Goal: Information Seeking & Learning: Find specific fact

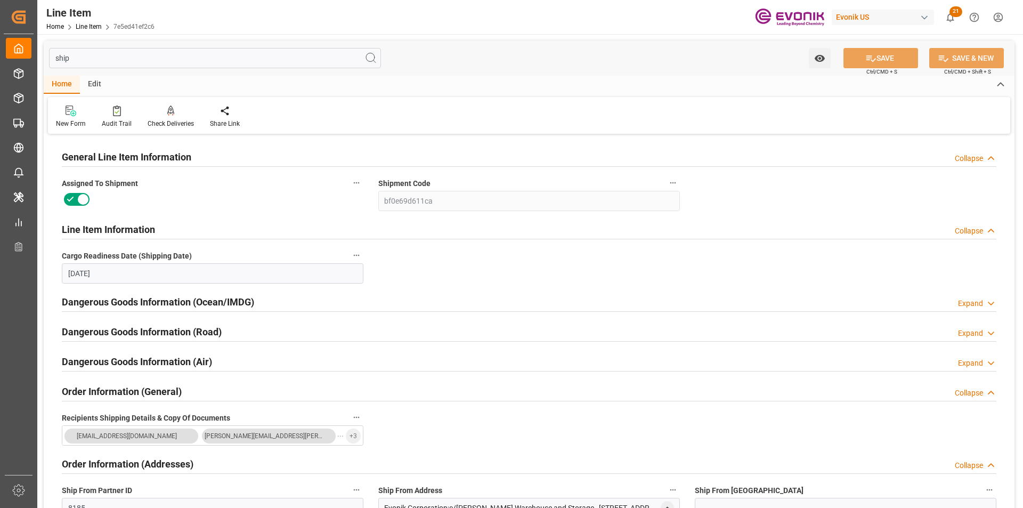
scroll to position [320, 0]
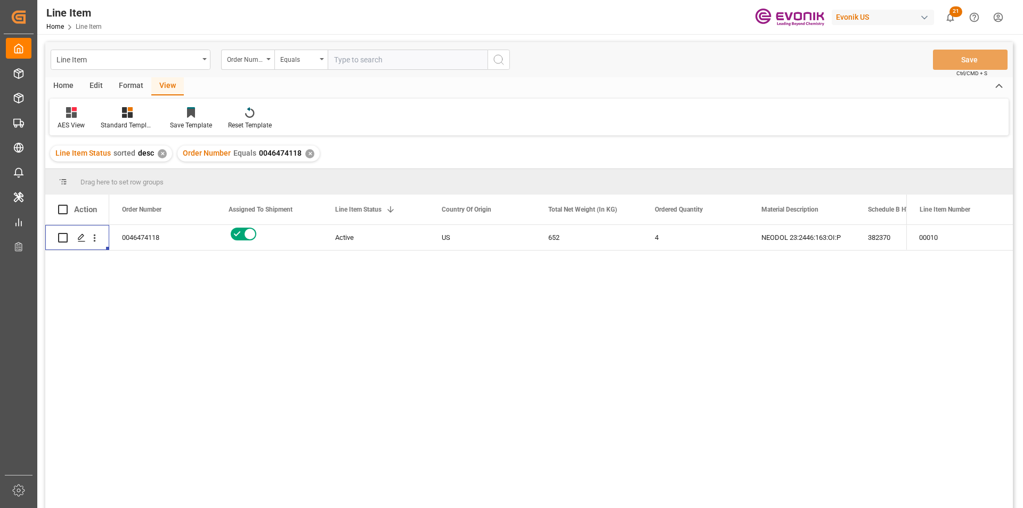
click at [307, 152] on div "✕" at bounding box center [309, 153] width 9 height 9
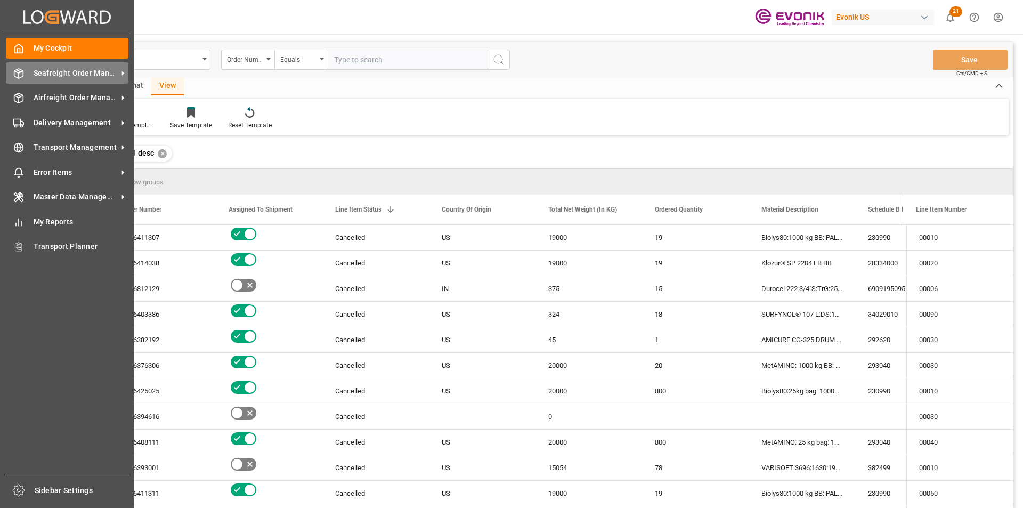
click at [81, 70] on span "Seafreight Order Management" at bounding box center [76, 73] width 84 height 11
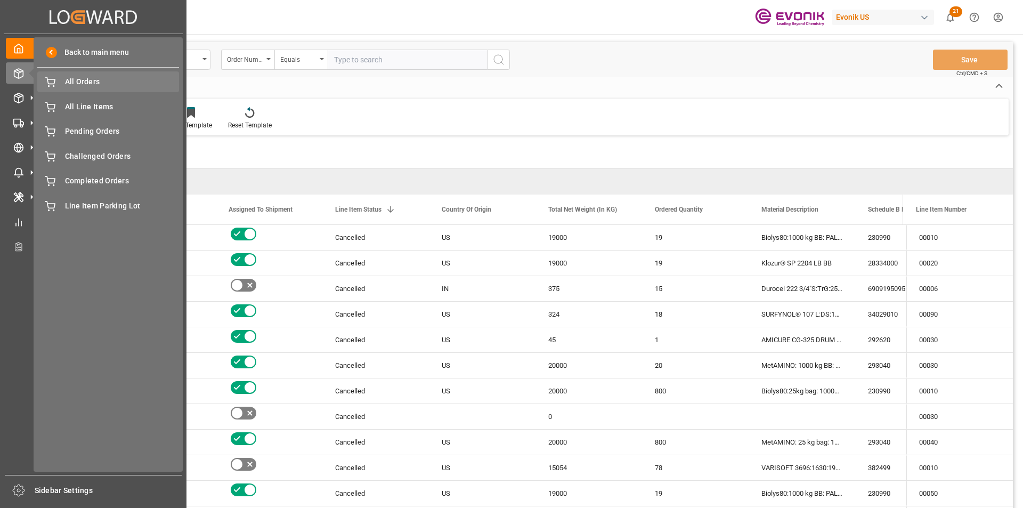
click at [92, 80] on span "All Orders" at bounding box center [122, 81] width 114 height 11
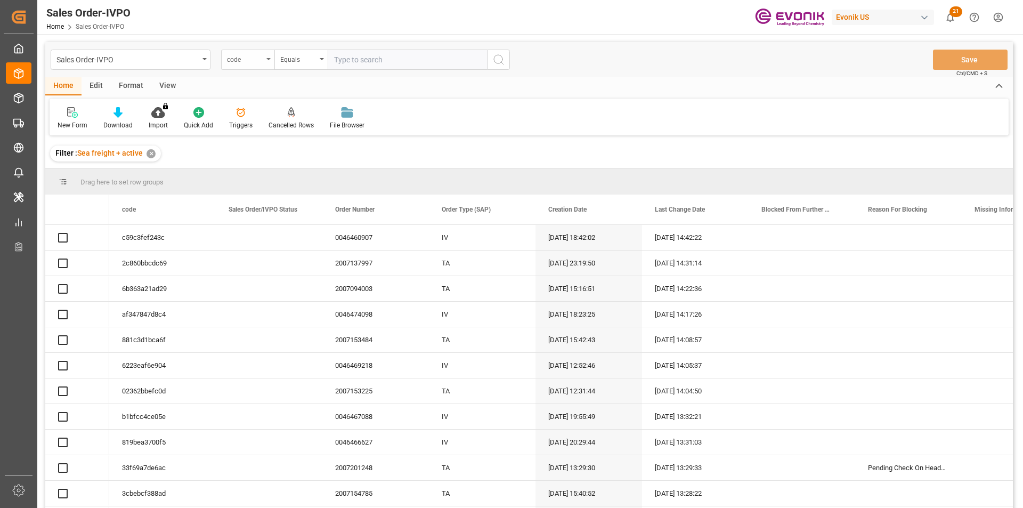
click at [250, 63] on div "code" at bounding box center [245, 58] width 36 height 12
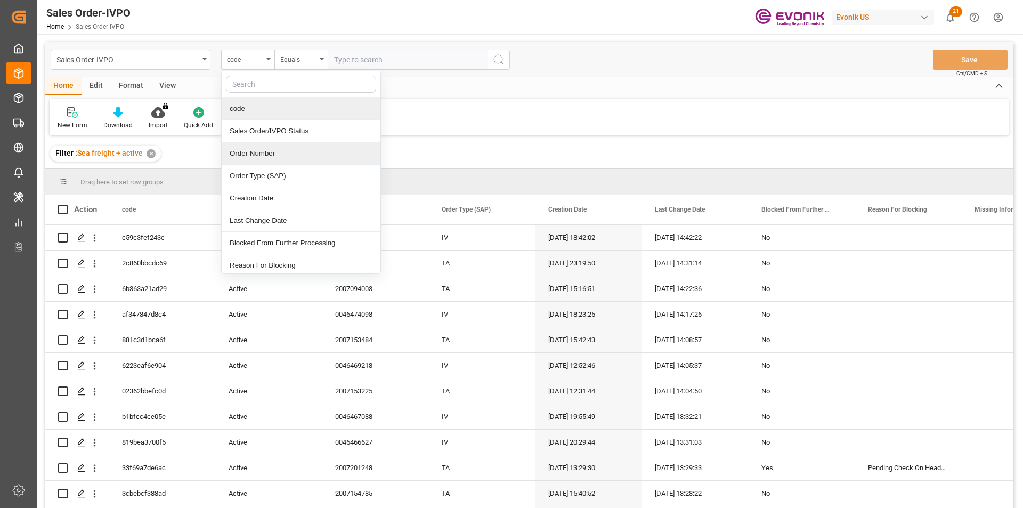
click at [260, 150] on div "Order Number" at bounding box center [301, 153] width 159 height 22
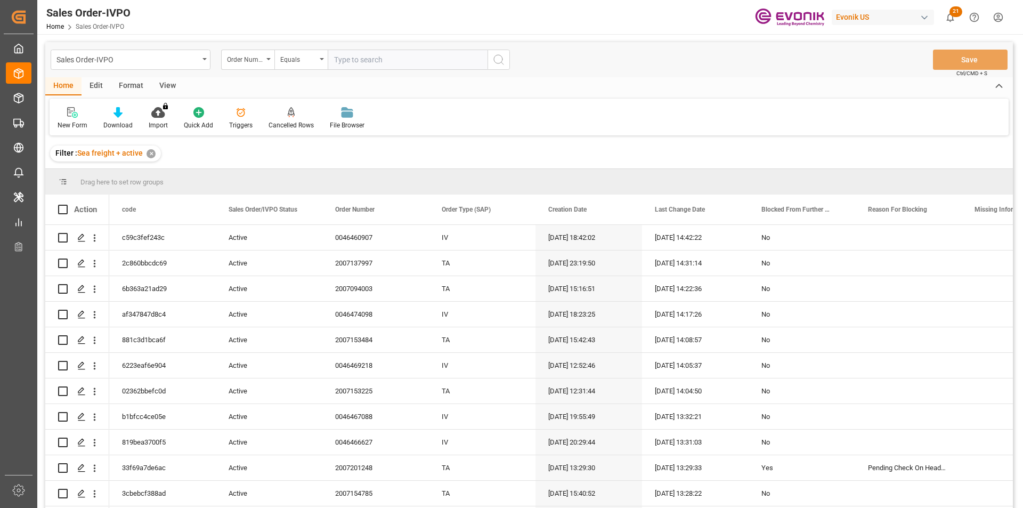
click at [377, 60] on input "text" at bounding box center [408, 60] width 160 height 20
paste input "0046474306"
type input "0046474306"
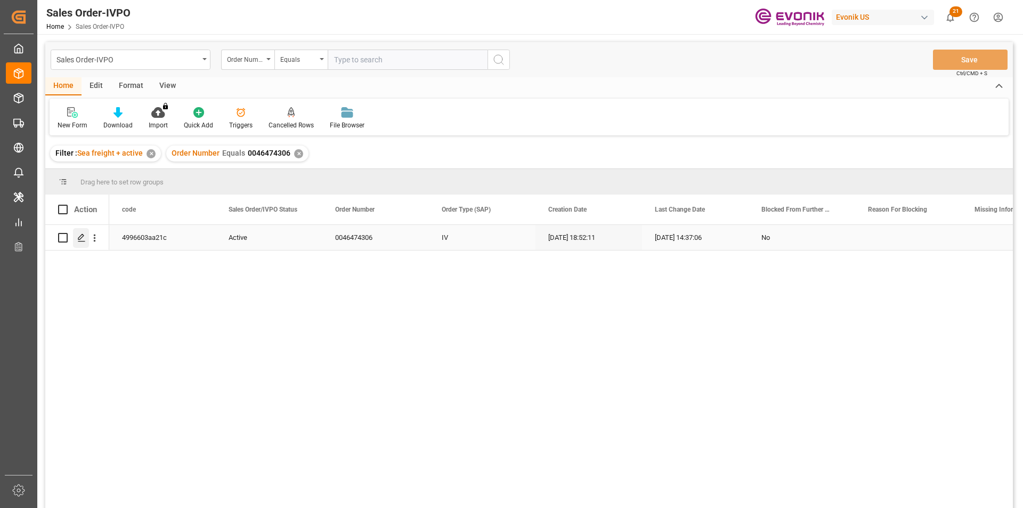
click at [87, 239] on div "Press SPACE to select this row." at bounding box center [81, 238] width 16 height 20
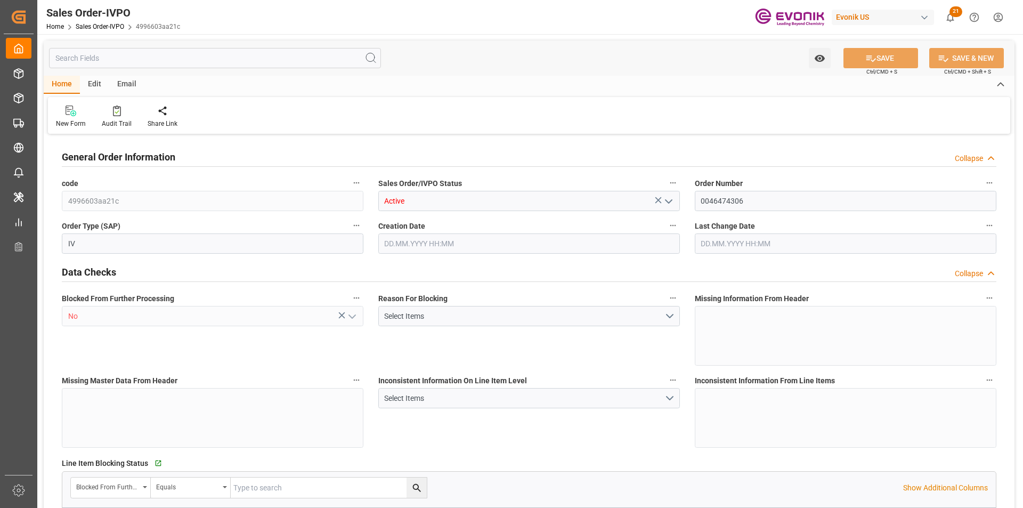
type input "INMAA"
type input "0"
type input "1"
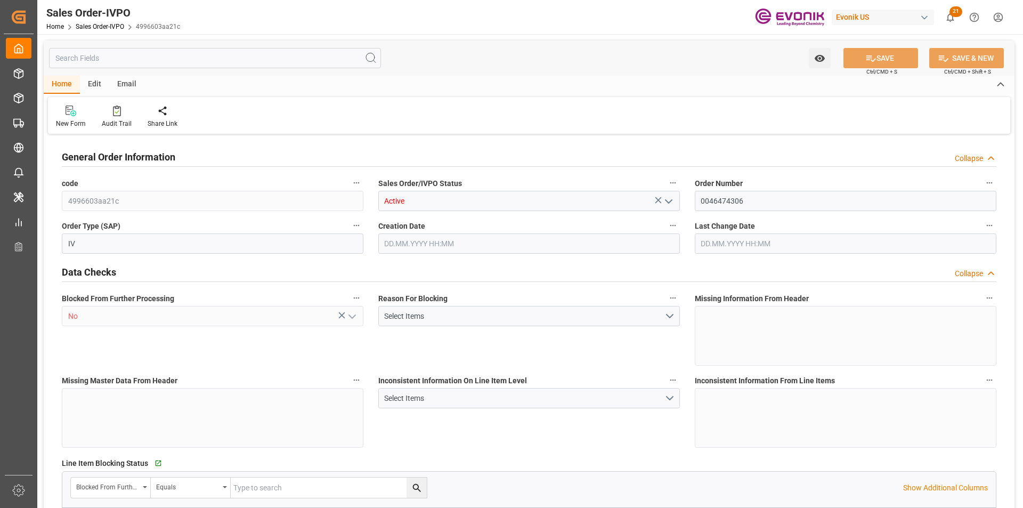
type input "3057.5"
type input "14.1169"
type input "17000"
type input "30"
type input "22.09.2025 18:52"
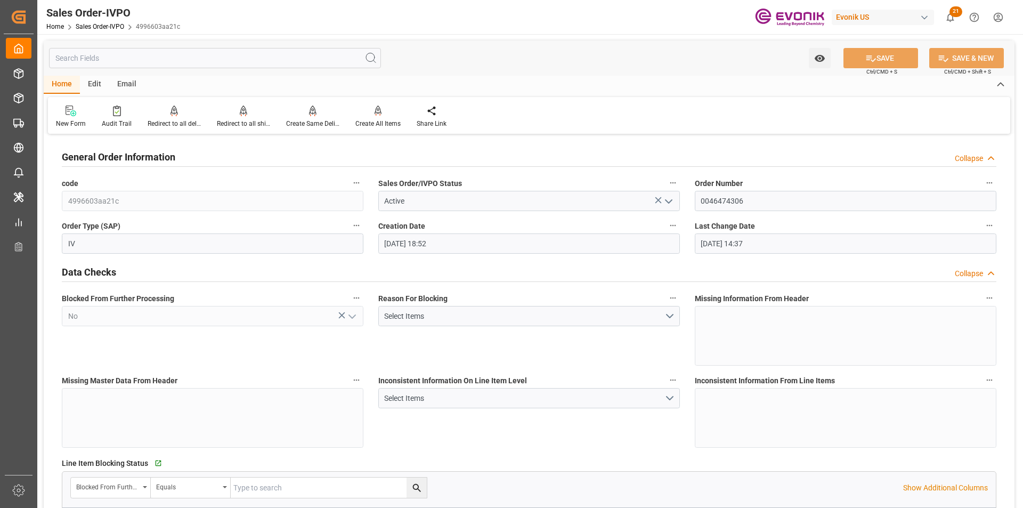
type input "23.09.2025 14:37"
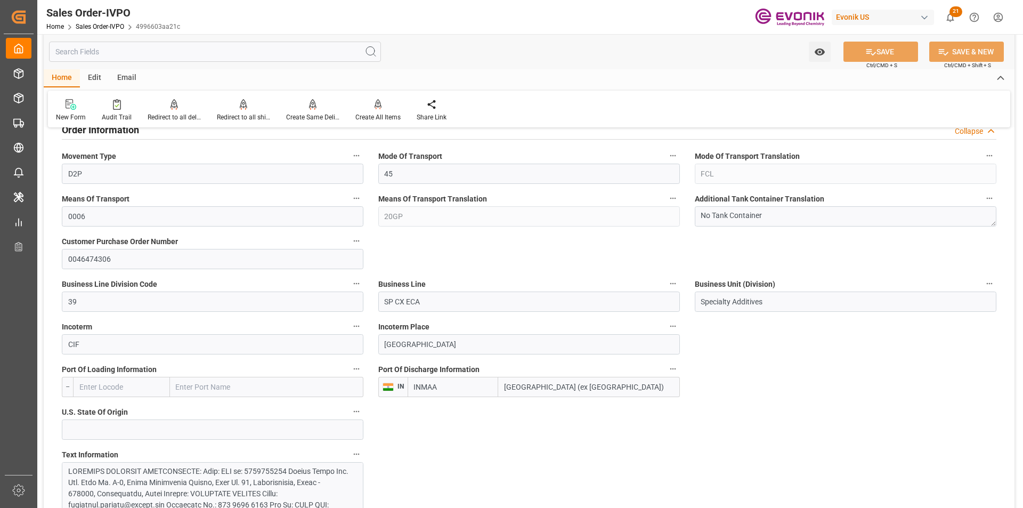
scroll to position [639, 0]
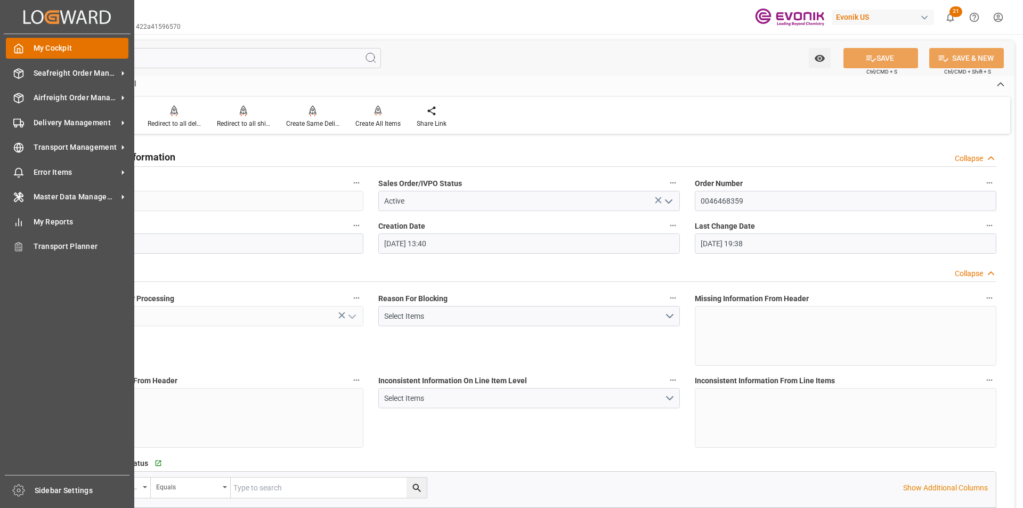
click at [39, 48] on span "My Cockpit" at bounding box center [81, 48] width 95 height 11
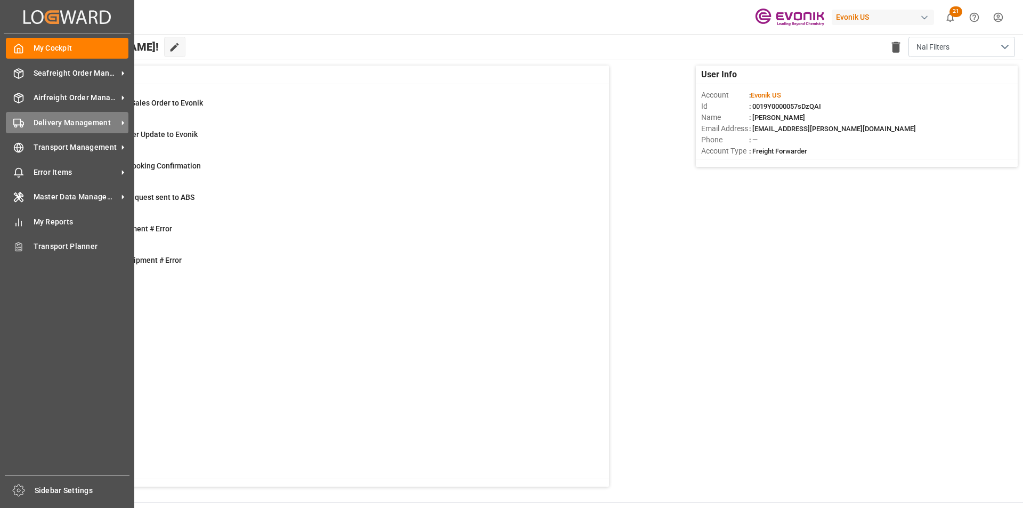
click at [34, 124] on span "Delivery Management" at bounding box center [76, 122] width 84 height 11
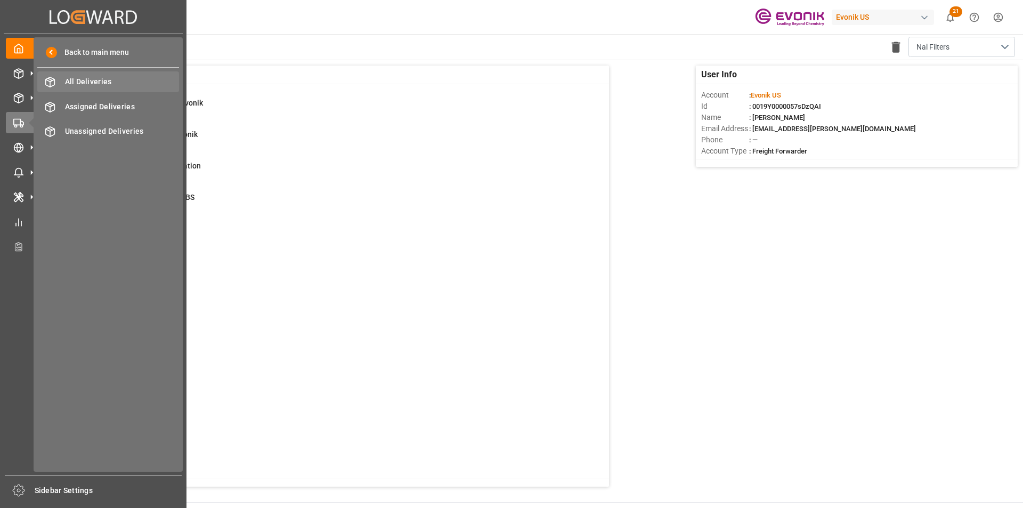
click at [98, 86] on span "All Deliveries" at bounding box center [122, 81] width 114 height 11
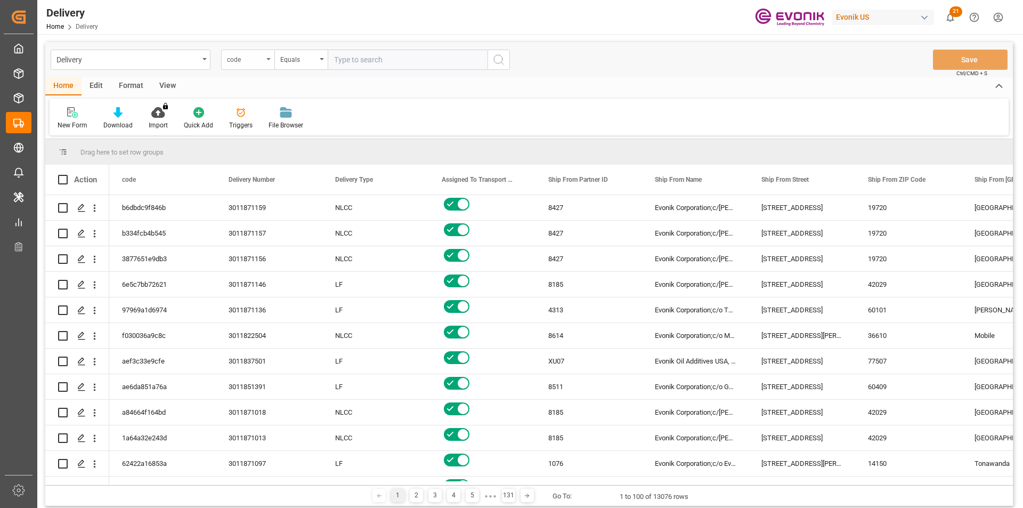
click at [251, 64] on div "code" at bounding box center [245, 58] width 36 height 12
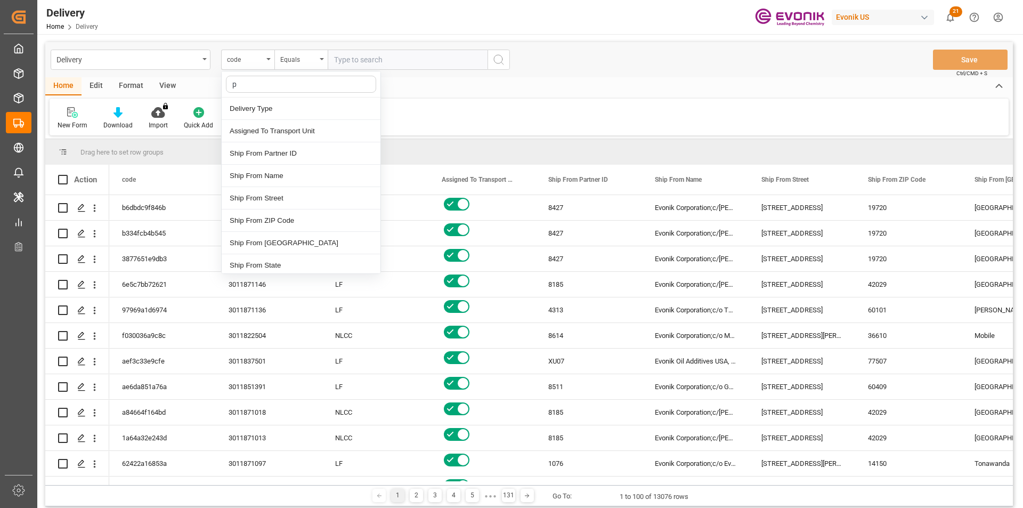
type input "pg"
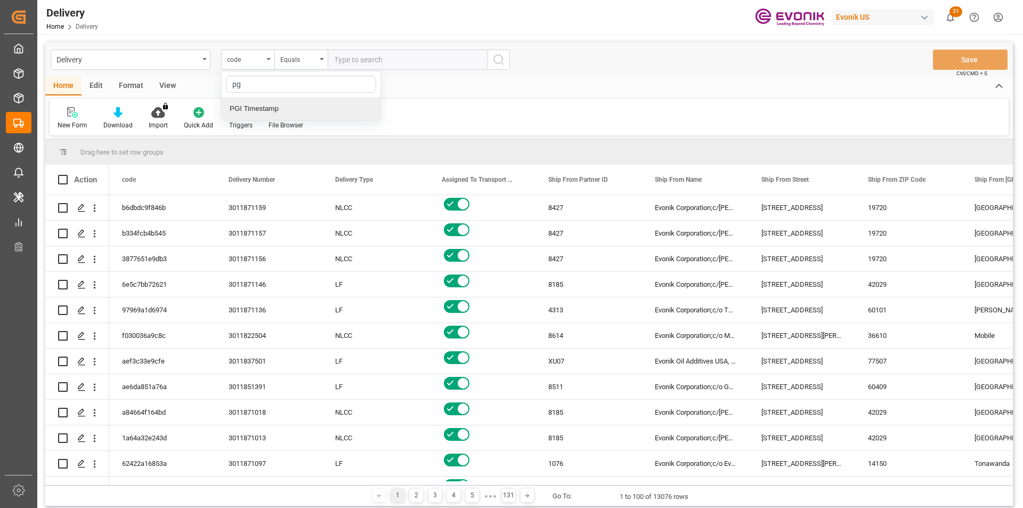
click at [251, 111] on div "PGI Timestamp" at bounding box center [301, 108] width 159 height 22
click at [298, 58] on div "Equals" at bounding box center [298, 58] width 36 height 12
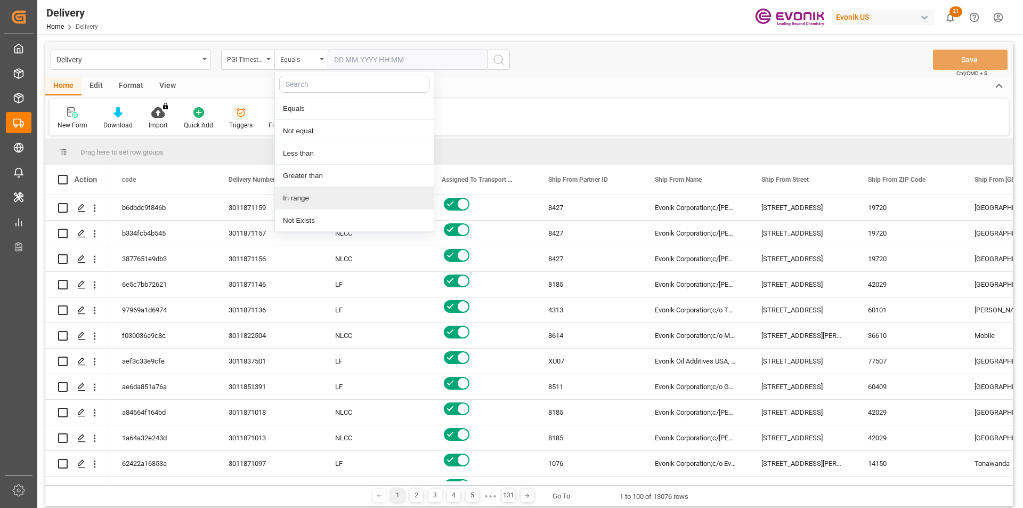
click at [305, 203] on div "In range" at bounding box center [354, 198] width 159 height 22
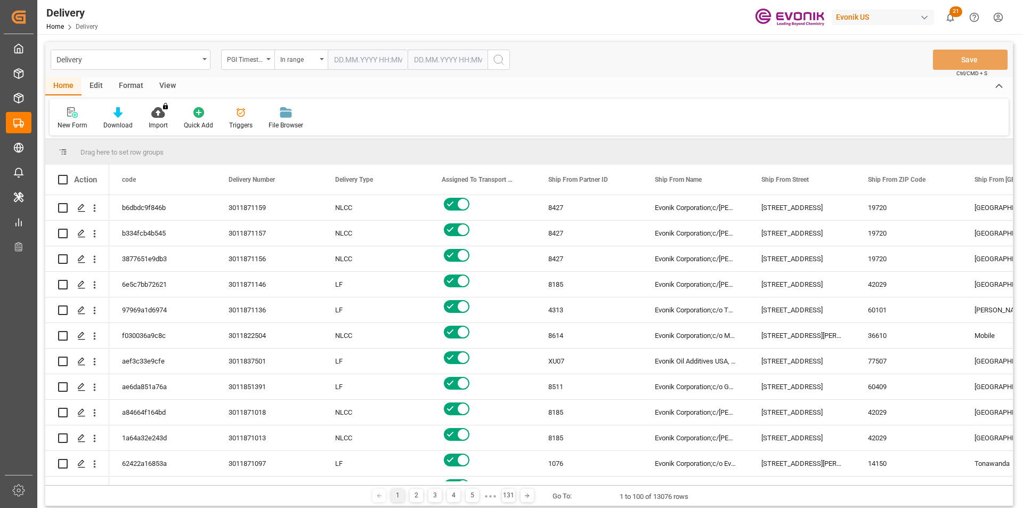
click at [382, 67] on input "text" at bounding box center [368, 60] width 80 height 20
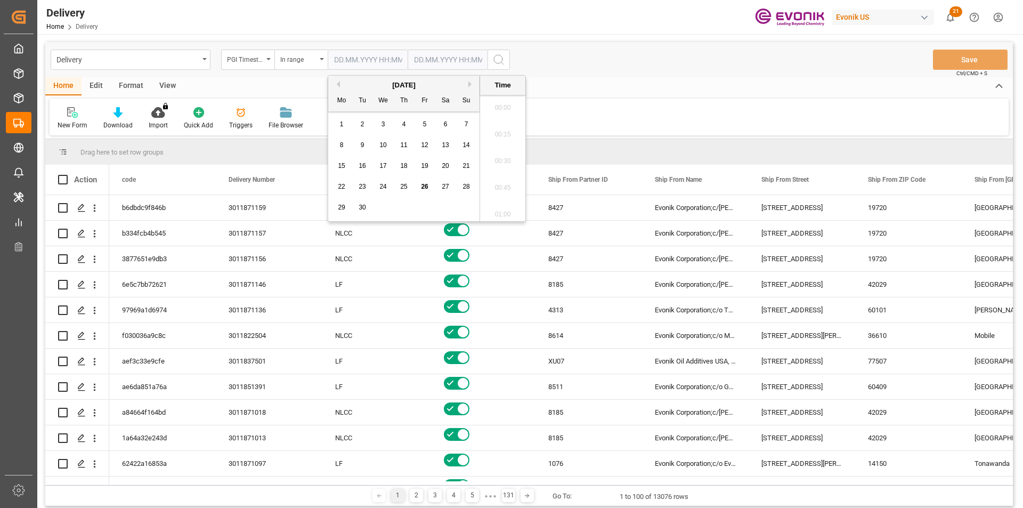
scroll to position [1095, 0]
click at [407, 188] on div "25" at bounding box center [403, 187] width 13 height 13
type input "25.09.2025 00:00"
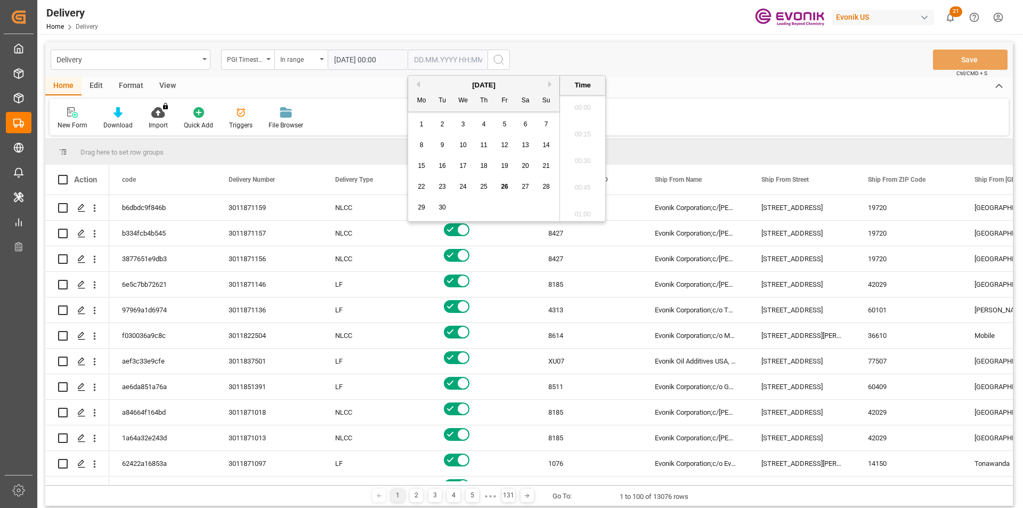
click at [457, 60] on input "text" at bounding box center [447, 60] width 80 height 20
click at [506, 185] on span "26" at bounding box center [504, 186] width 7 height 7
type input "26.09.2025 00:00"
click at [502, 60] on icon "search button" at bounding box center [498, 59] width 13 height 13
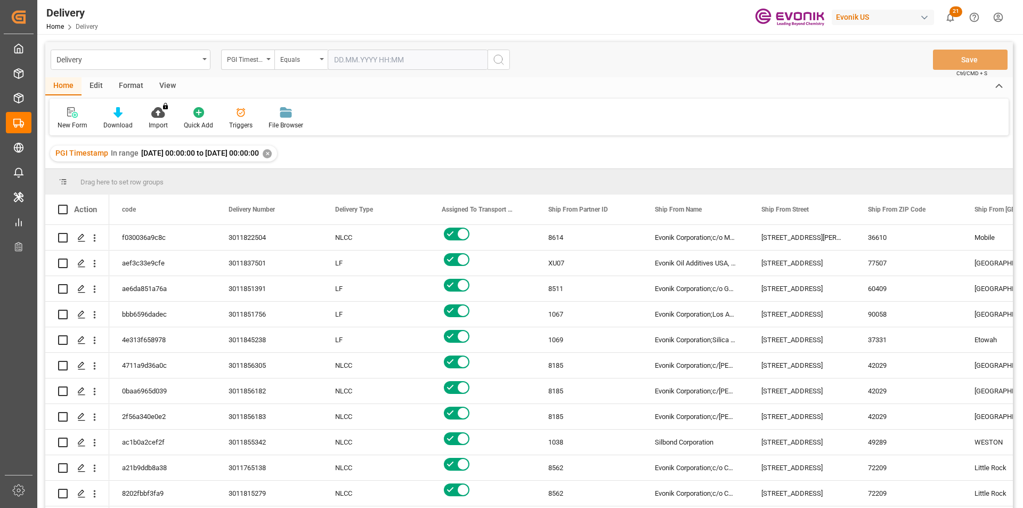
click at [170, 86] on div "View" at bounding box center [167, 86] width 32 height 18
click at [113, 120] on div "Standard Templates" at bounding box center [120, 125] width 53 height 10
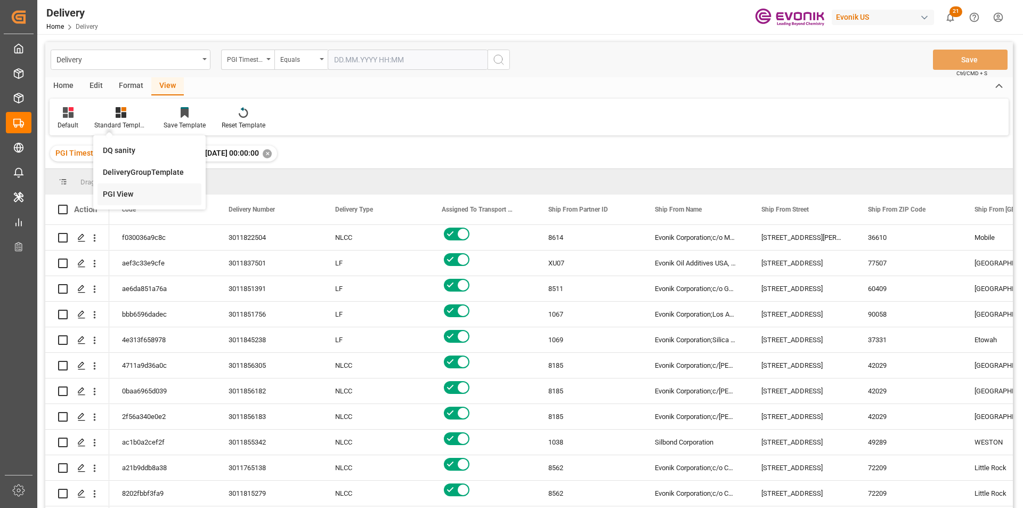
click at [111, 195] on div "PGI View" at bounding box center [149, 194] width 93 height 11
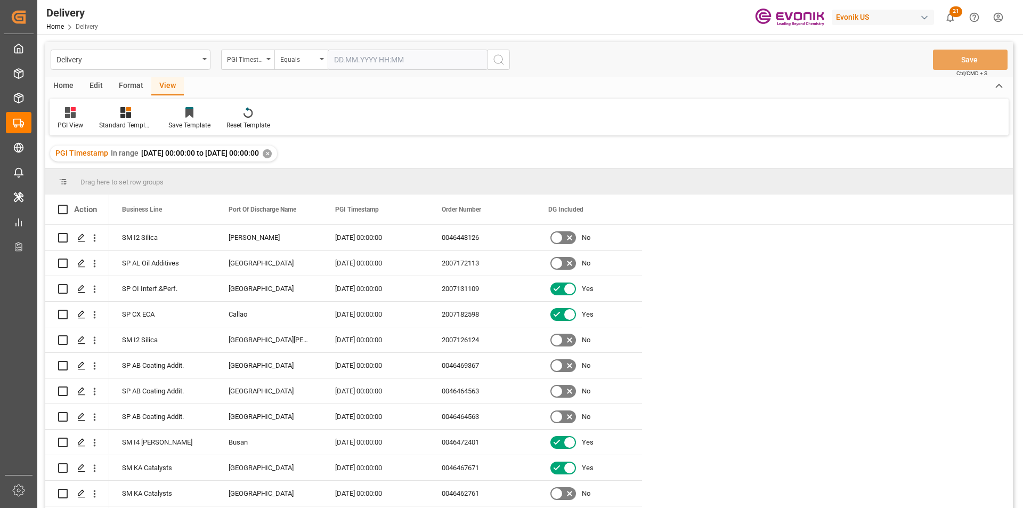
click at [66, 84] on div "Home" at bounding box center [63, 86] width 36 height 18
click at [123, 118] on div "Download" at bounding box center [117, 118] width 45 height 23
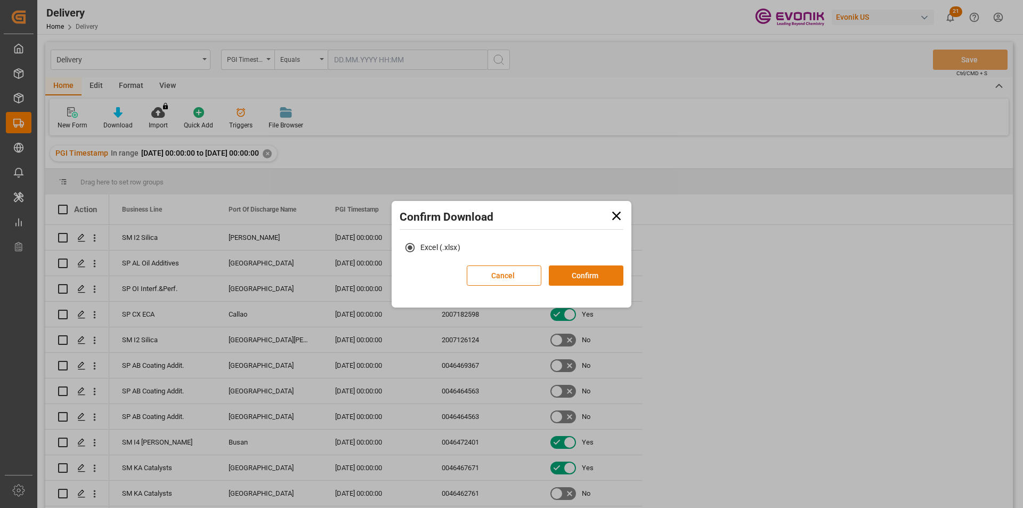
click at [591, 275] on button "Confirm" at bounding box center [586, 275] width 75 height 20
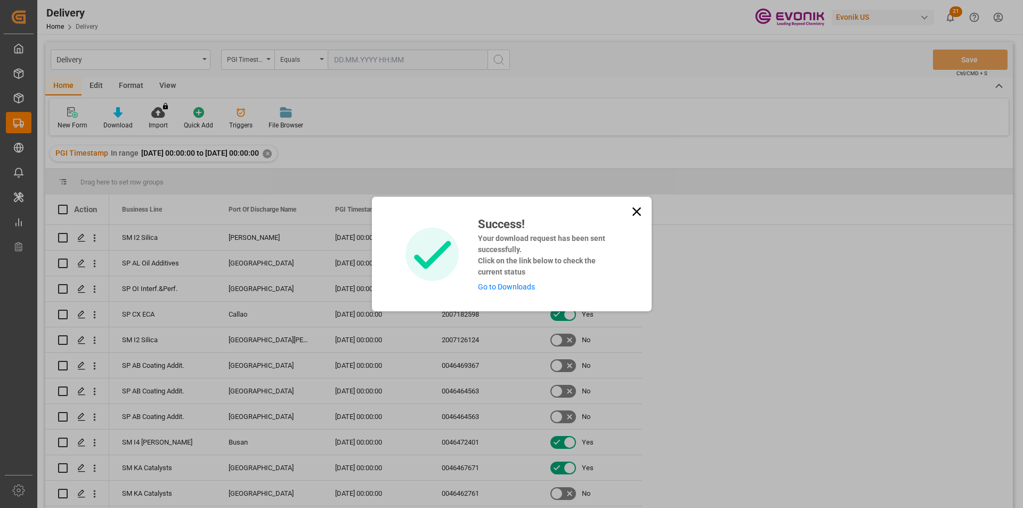
click at [500, 285] on link "Go to Downloads" at bounding box center [506, 286] width 57 height 9
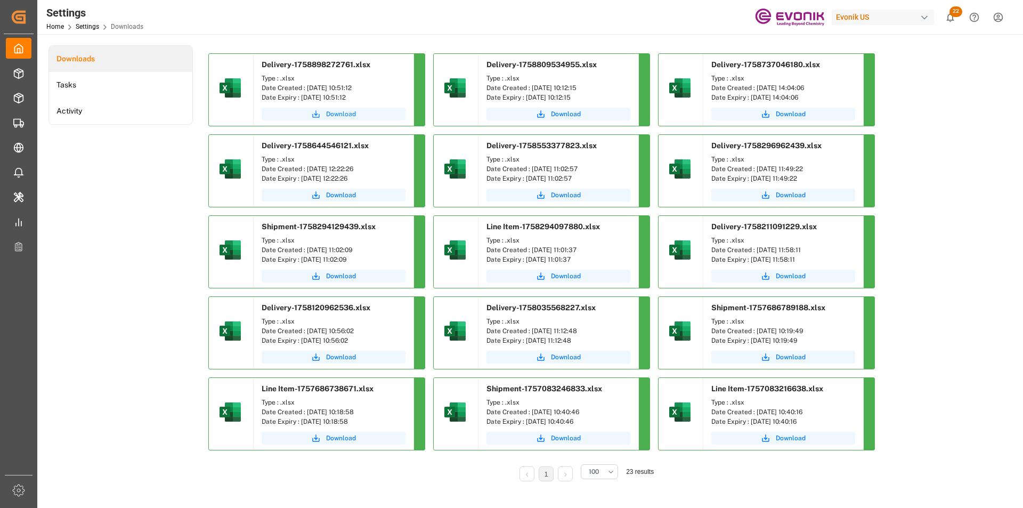
click at [334, 117] on span "Download" at bounding box center [341, 114] width 30 height 10
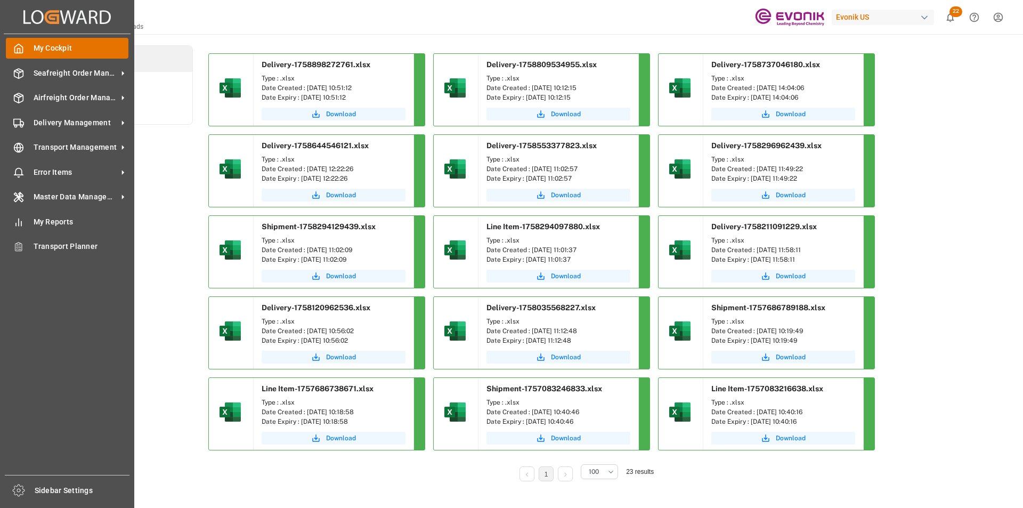
click at [46, 50] on span "My Cockpit" at bounding box center [81, 48] width 95 height 11
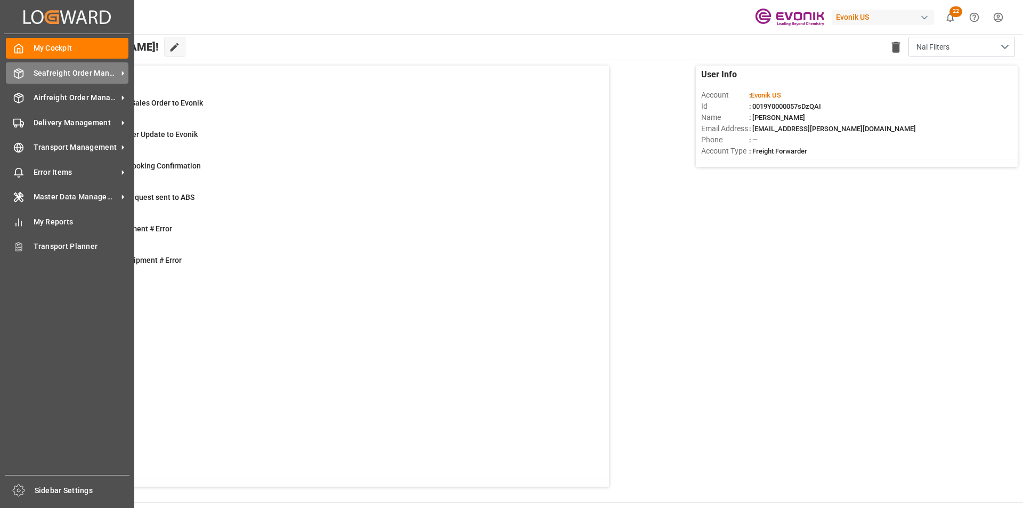
click at [45, 72] on span "Seafreight Order Management" at bounding box center [76, 73] width 84 height 11
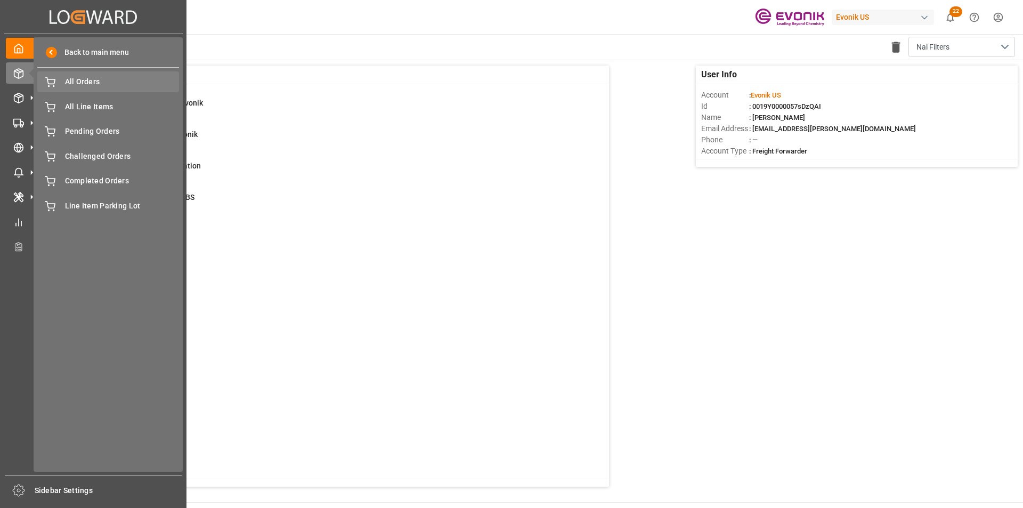
click at [86, 81] on span "All Orders" at bounding box center [122, 81] width 114 height 11
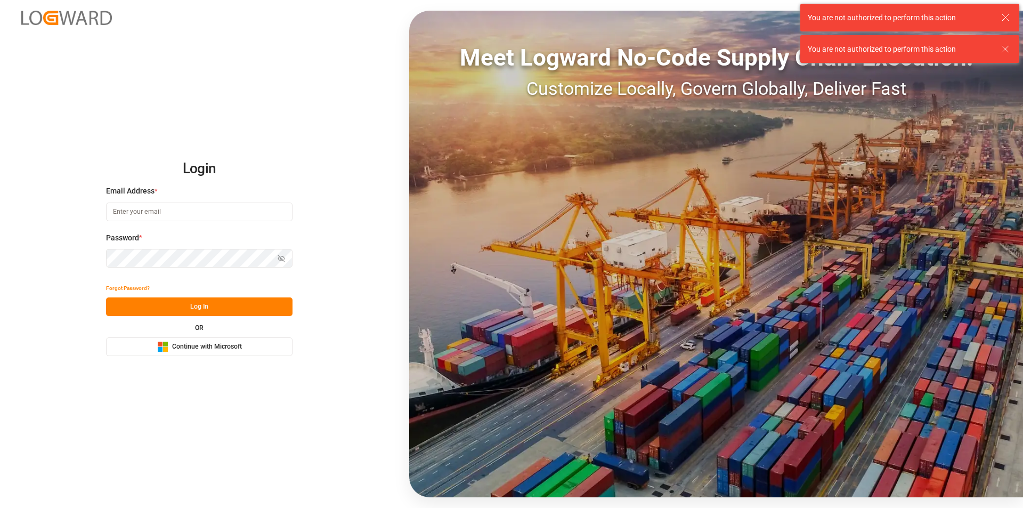
type input "[EMAIL_ADDRESS][PERSON_NAME][DOMAIN_NAME]"
click at [176, 302] on button "Log In" at bounding box center [199, 306] width 186 height 19
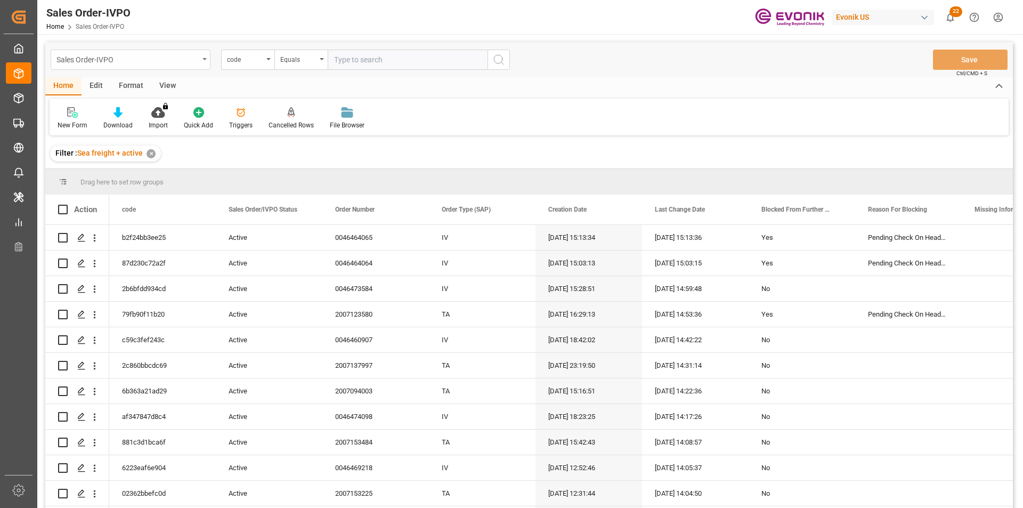
click at [118, 60] on div "Sales Order-IVPO" at bounding box center [127, 58] width 142 height 13
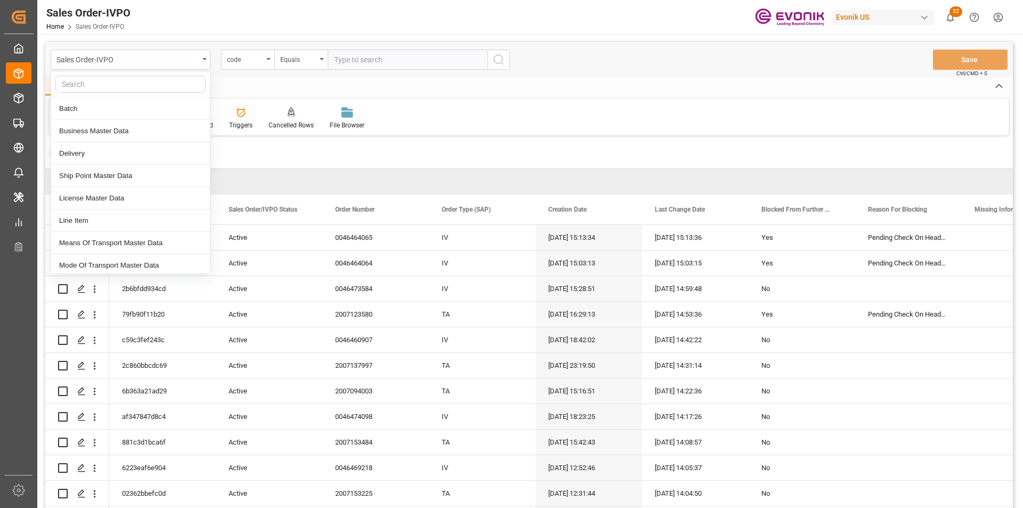
click at [103, 85] on input "text" at bounding box center [130, 84] width 150 height 17
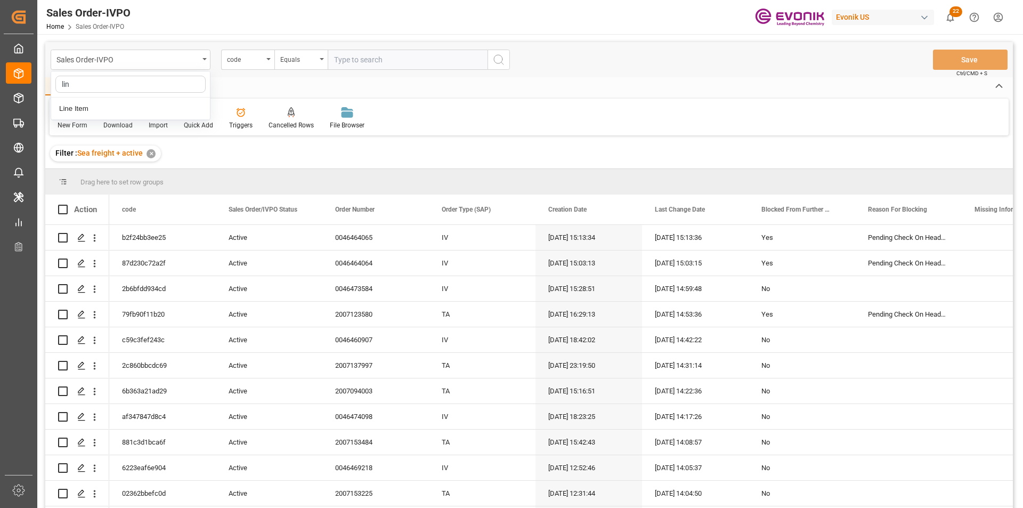
type input "line"
click at [105, 111] on div "Line Item" at bounding box center [130, 108] width 159 height 22
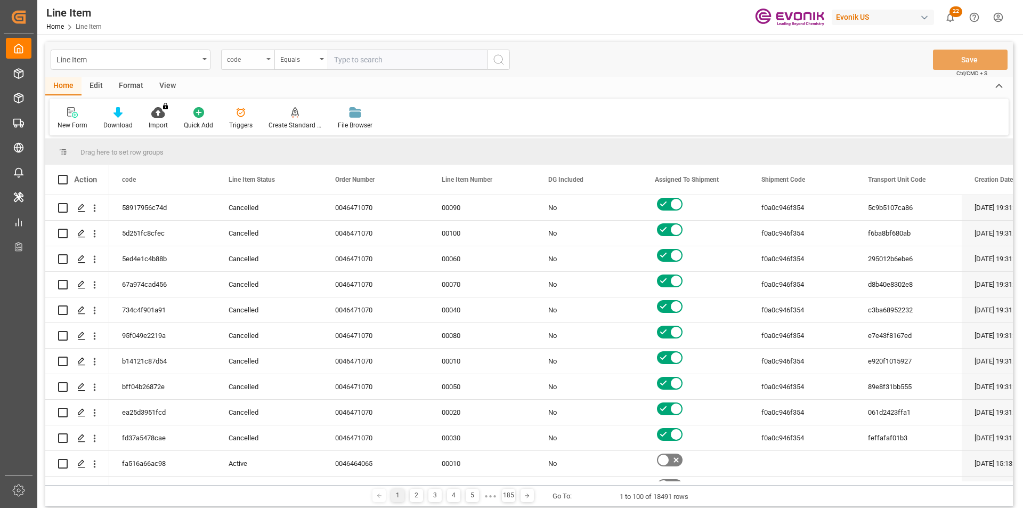
click at [261, 61] on div "code" at bounding box center [245, 58] width 36 height 12
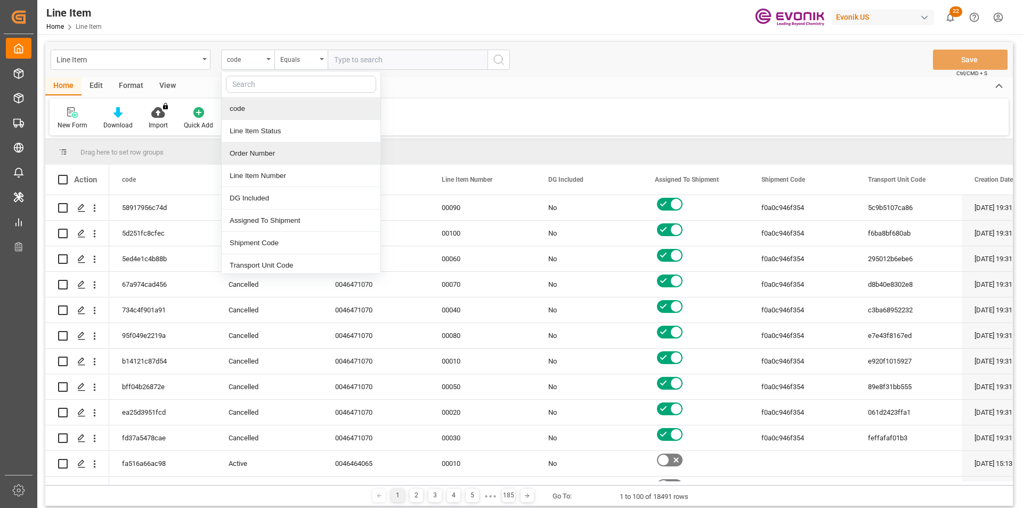
click at [275, 159] on div "Order Number" at bounding box center [301, 153] width 159 height 22
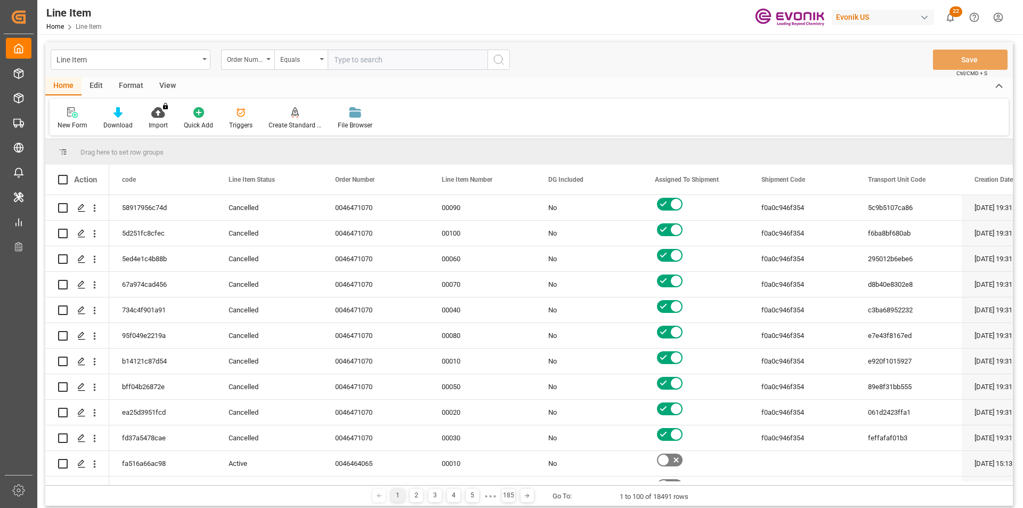
click at [347, 62] on input "text" at bounding box center [408, 60] width 160 height 20
type input "2007190766"
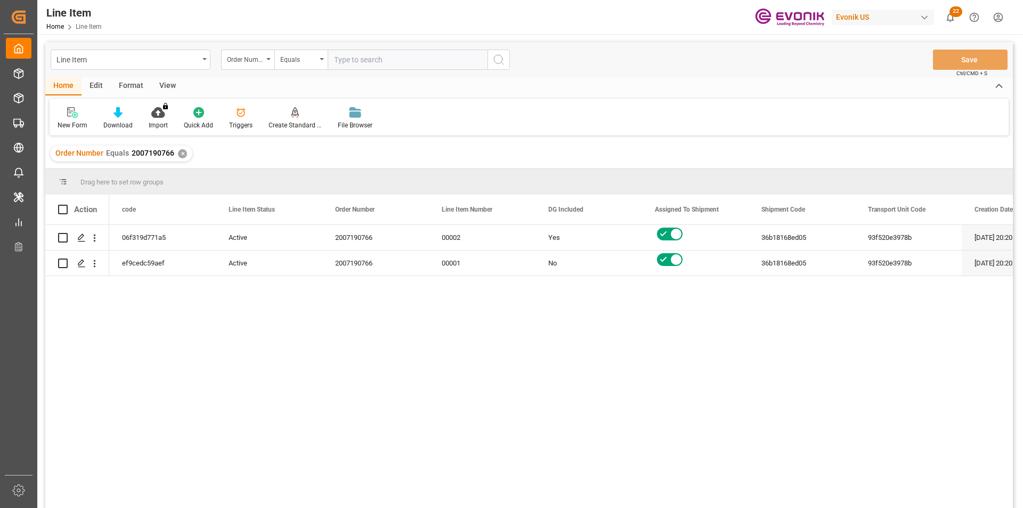
click at [173, 87] on div "View" at bounding box center [167, 86] width 32 height 18
click at [125, 109] on icon at bounding box center [123, 109] width 5 height 4
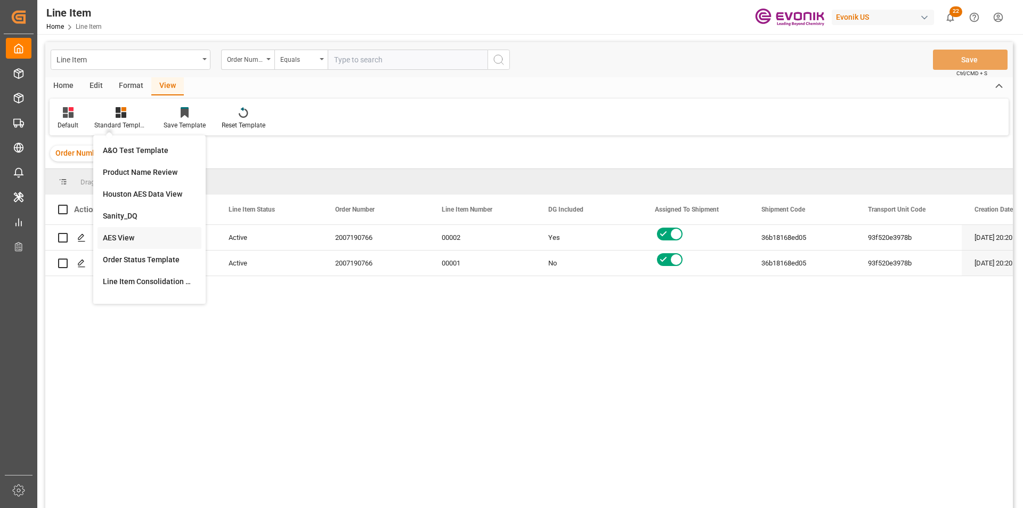
click at [146, 241] on div "AES View" at bounding box center [149, 237] width 93 height 11
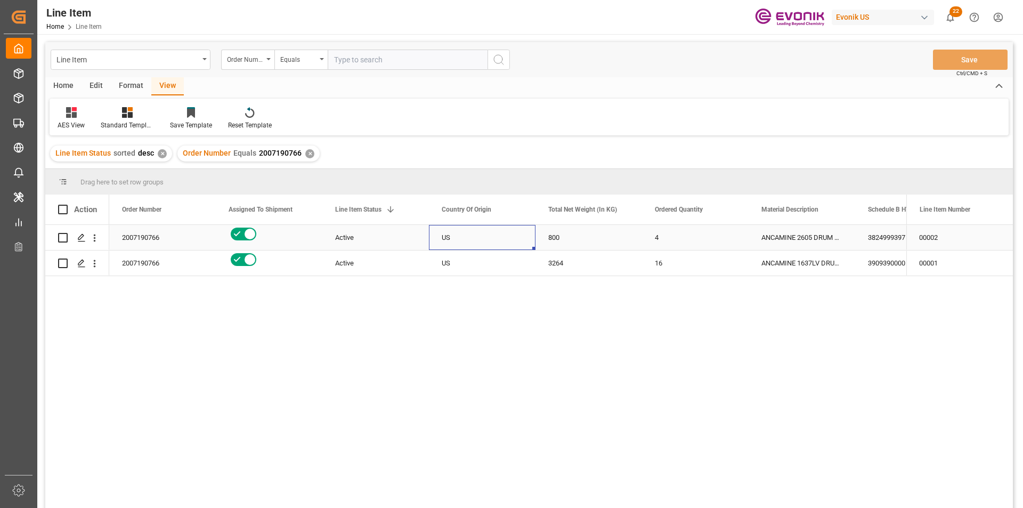
click at [451, 238] on div "US" at bounding box center [482, 237] width 107 height 25
click at [493, 240] on div "US" at bounding box center [482, 237] width 107 height 25
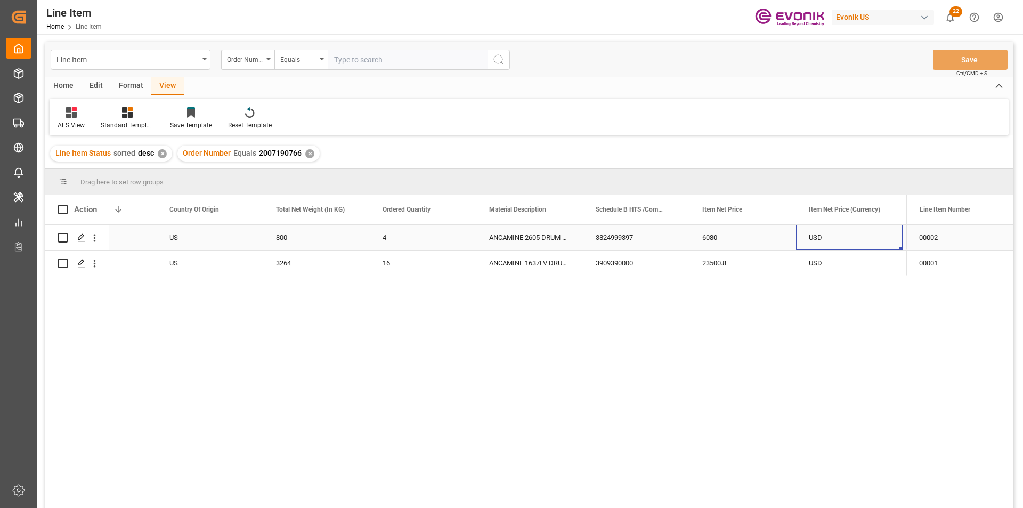
scroll to position [0, 379]
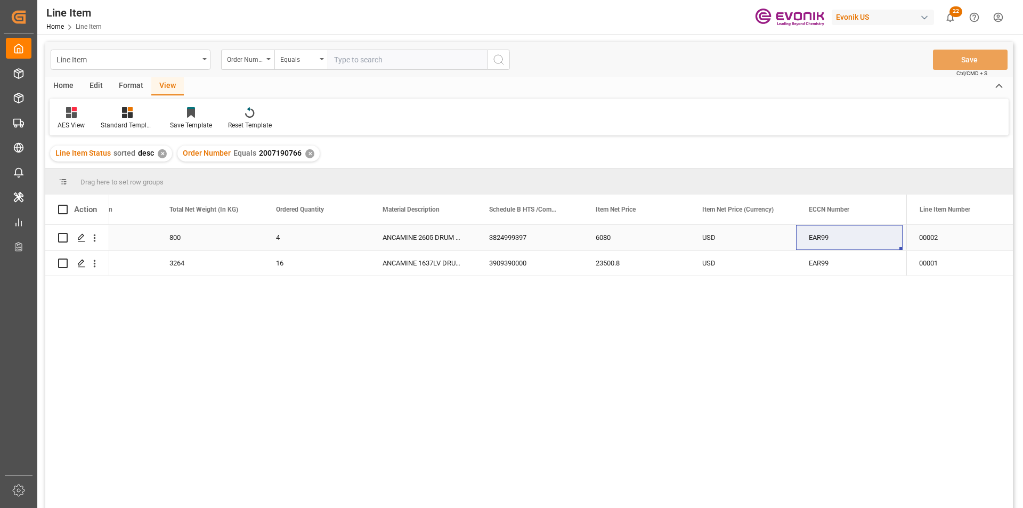
click at [617, 243] on div "6080" at bounding box center [636, 237] width 107 height 25
click at [228, 239] on div "800" at bounding box center [210, 237] width 107 height 25
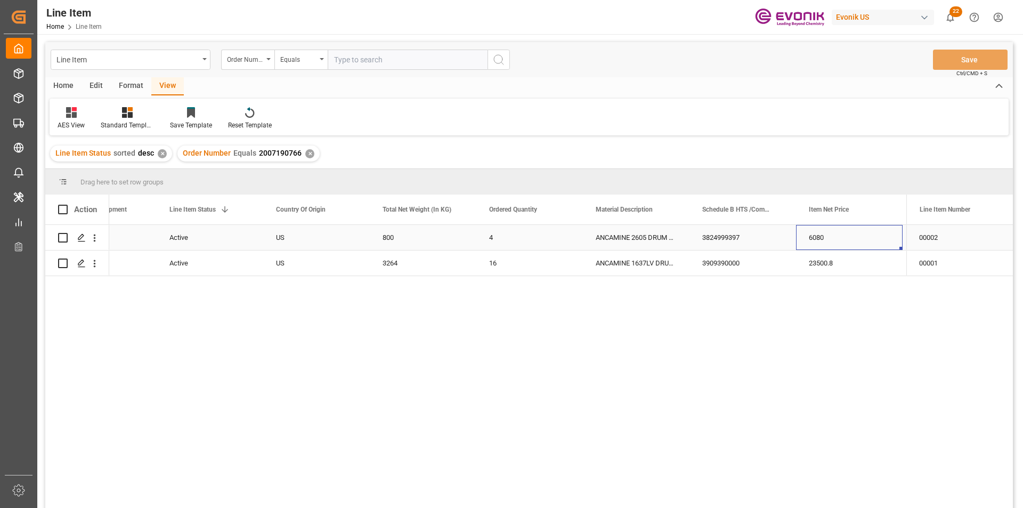
scroll to position [0, 272]
click at [751, 262] on div "23500.8" at bounding box center [742, 262] width 107 height 25
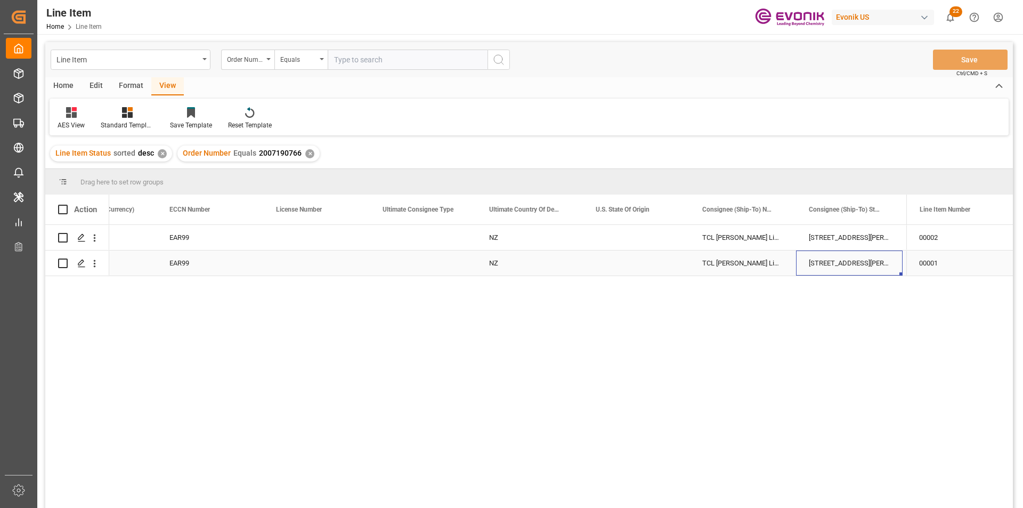
scroll to position [0, 1124]
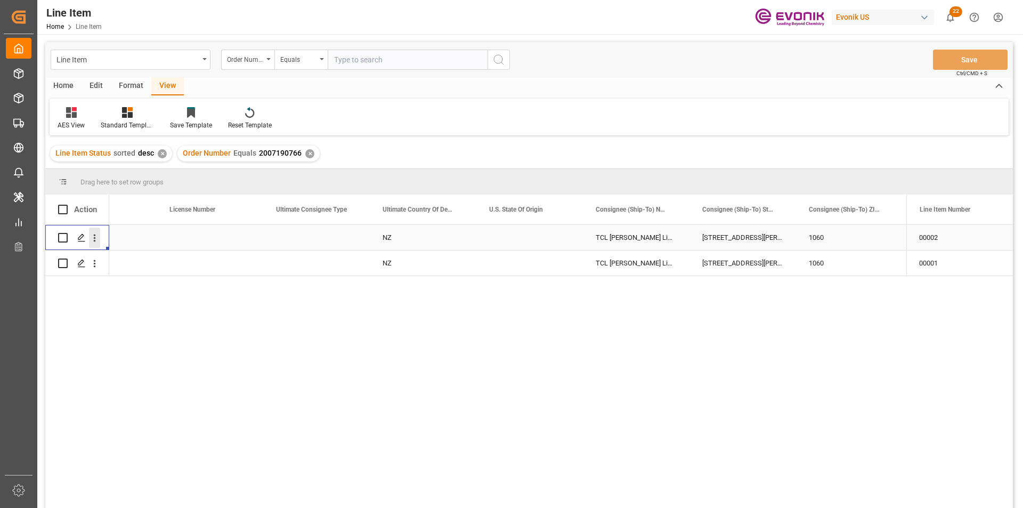
click at [97, 234] on icon "open menu" at bounding box center [94, 237] width 11 height 11
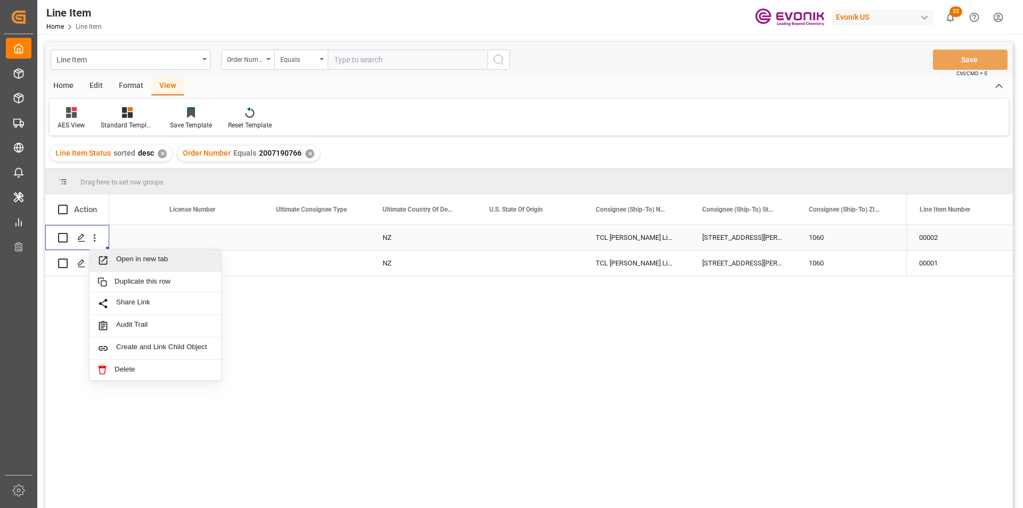
click at [158, 259] on span "Open in new tab" at bounding box center [164, 260] width 97 height 11
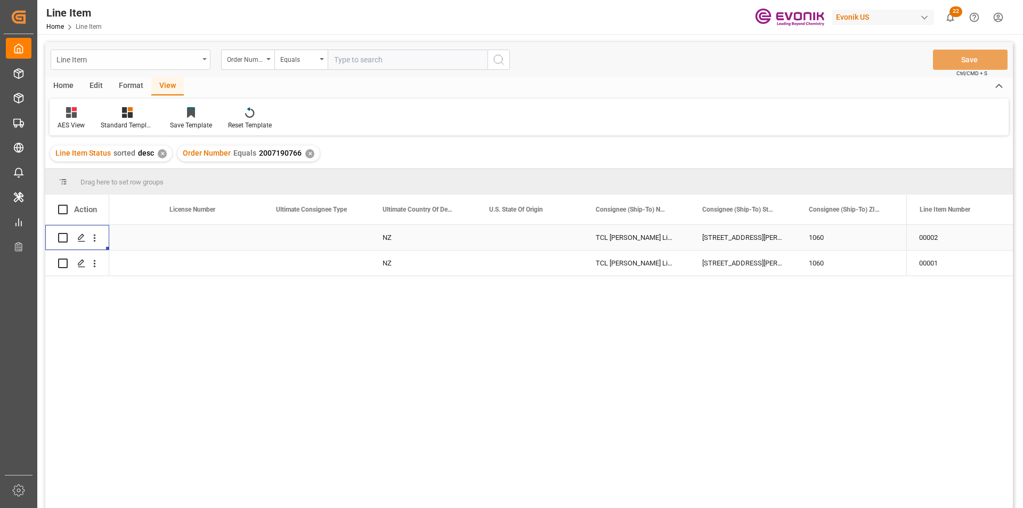
click at [101, 61] on div "Line Item" at bounding box center [127, 58] width 142 height 13
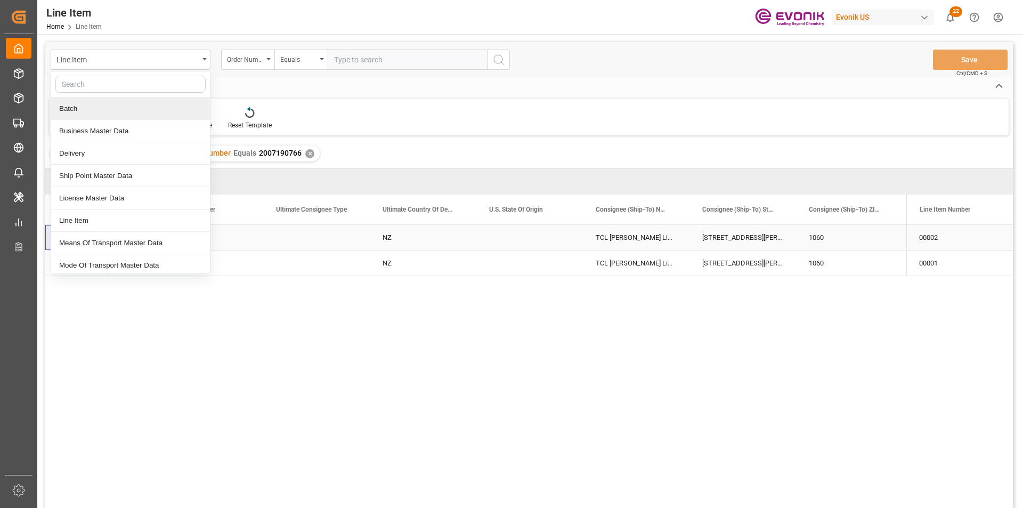
click at [103, 84] on input "text" at bounding box center [130, 84] width 150 height 17
type input "sa"
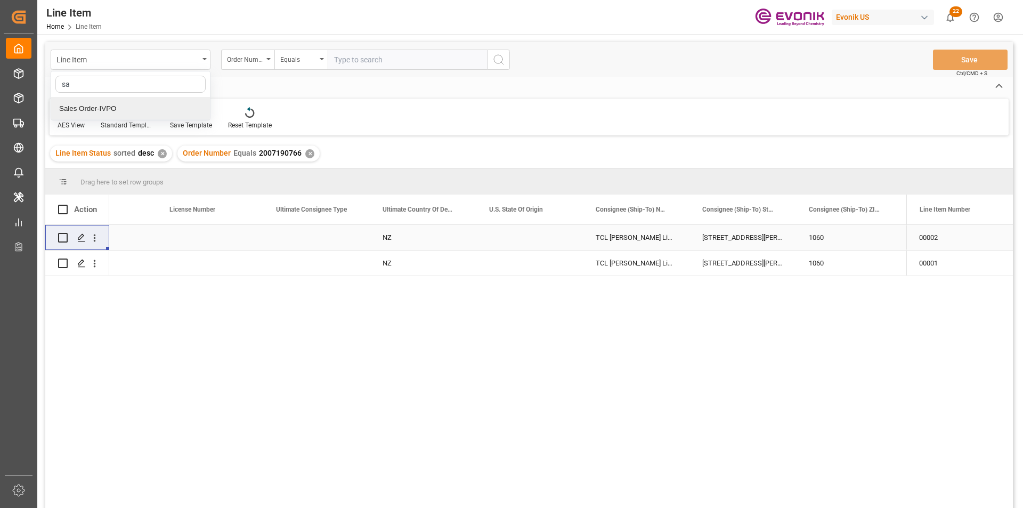
drag, startPoint x: 109, startPoint y: 111, endPoint x: 119, endPoint y: 109, distance: 10.2
click at [111, 111] on div "Sales Order-IVPO" at bounding box center [130, 108] width 159 height 22
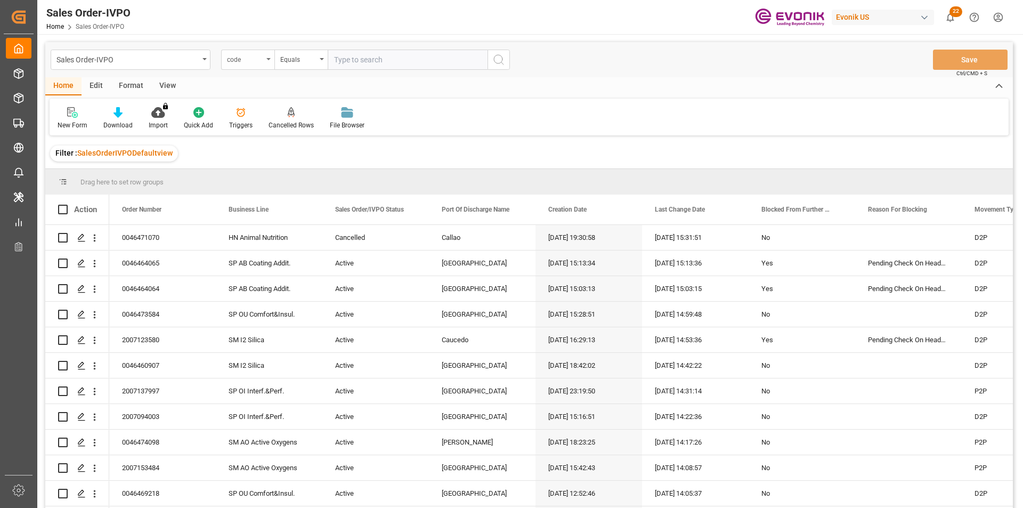
click at [251, 61] on div "code" at bounding box center [245, 58] width 36 height 12
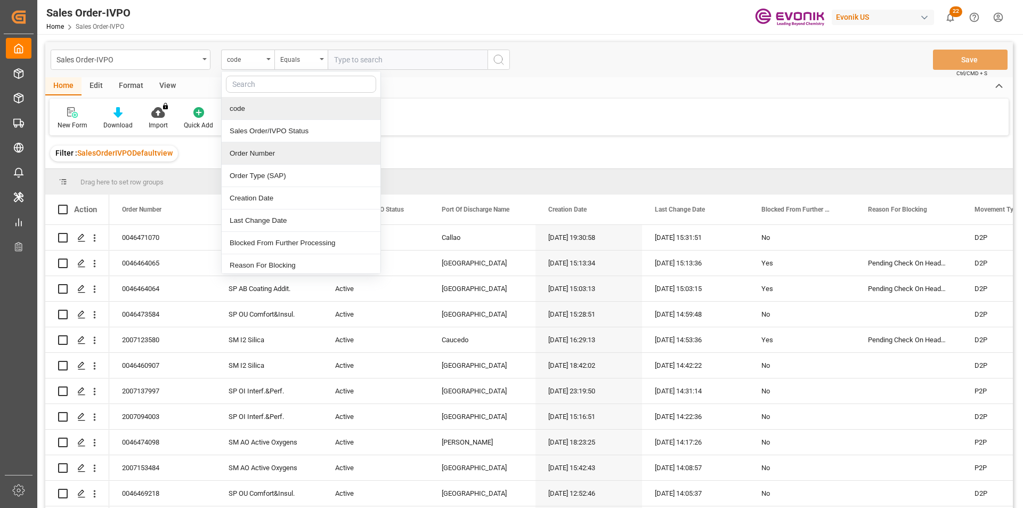
click at [276, 154] on div "Order Number" at bounding box center [301, 153] width 159 height 22
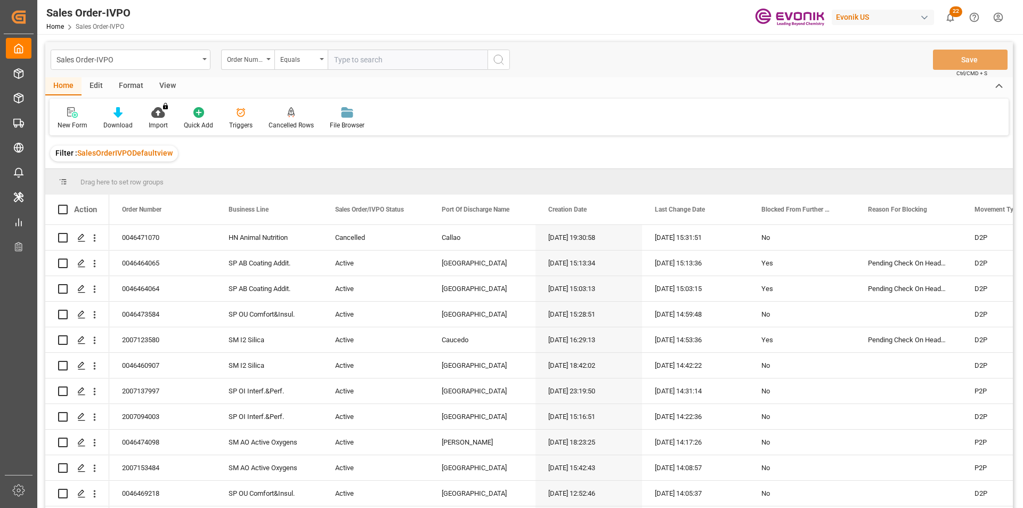
click at [383, 58] on input "text" at bounding box center [408, 60] width 160 height 20
paste input "2007190766"
type input "2007190766"
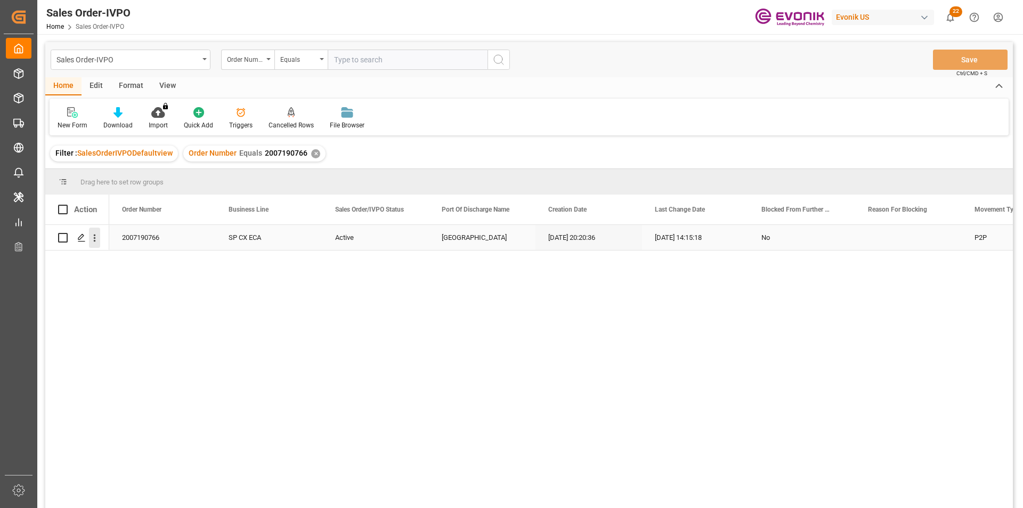
click at [91, 235] on icon "open menu" at bounding box center [94, 237] width 11 height 11
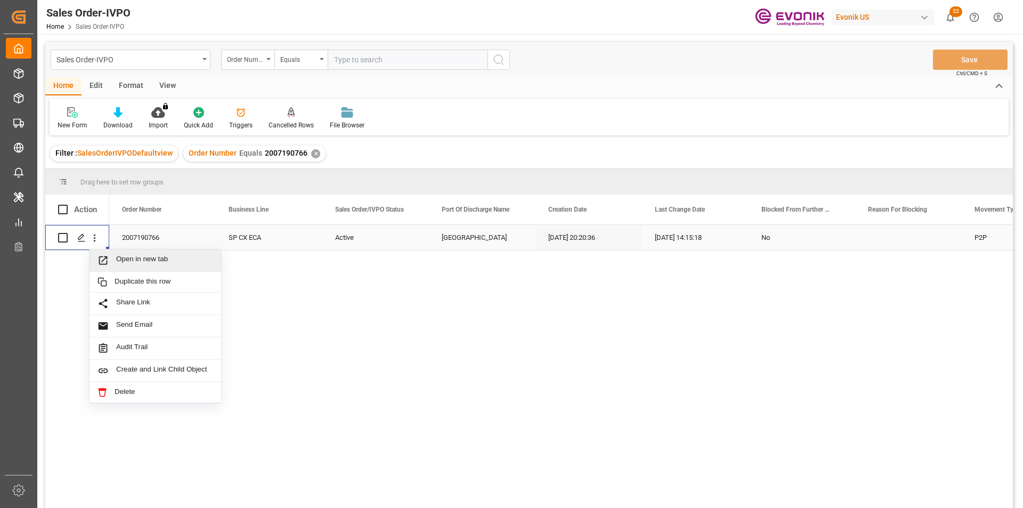
click at [111, 258] on span "Press SPACE to select this row." at bounding box center [106, 260] width 19 height 11
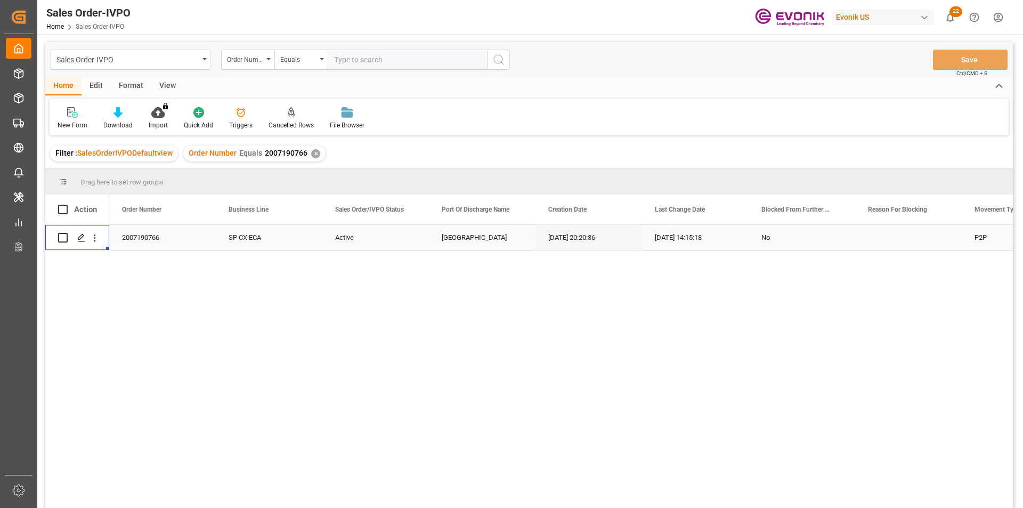
click at [311, 154] on div "✕" at bounding box center [315, 153] width 9 height 9
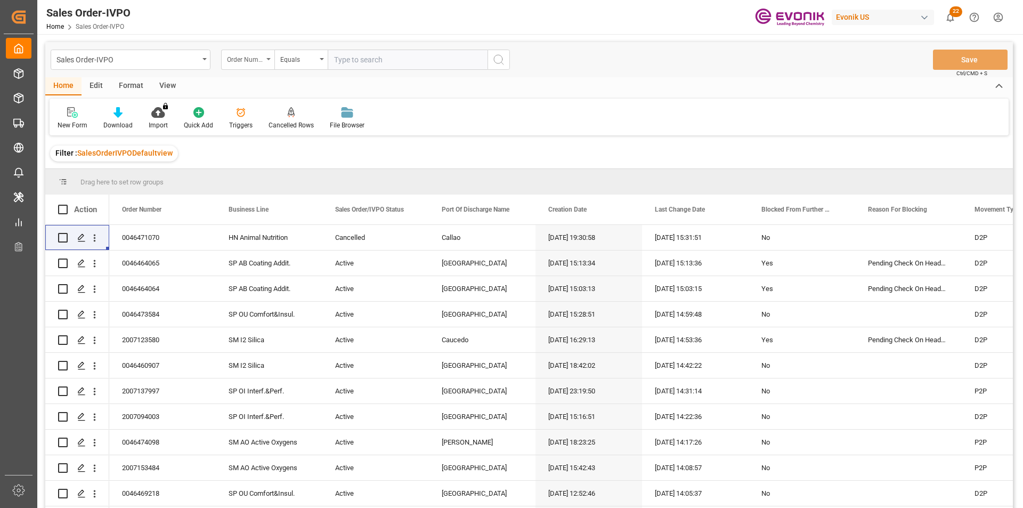
click at [239, 62] on div "Order Number" at bounding box center [245, 58] width 36 height 12
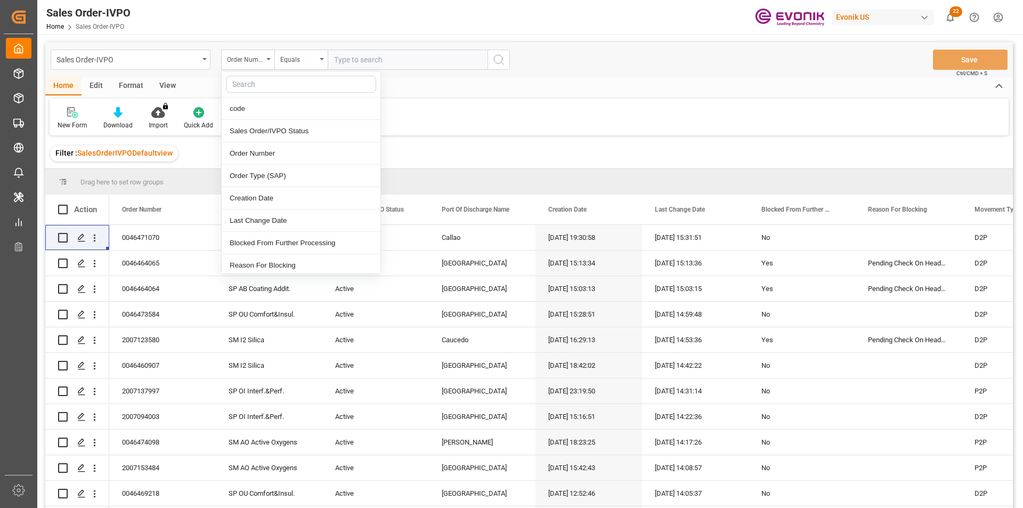
click at [404, 61] on input "text" at bounding box center [408, 60] width 160 height 20
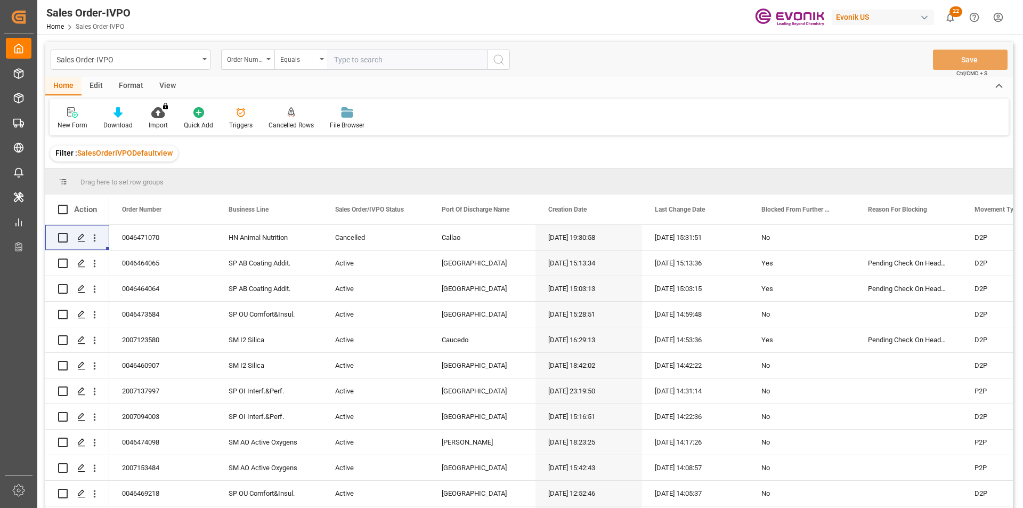
paste input "2007188728"
type input "2007188728"
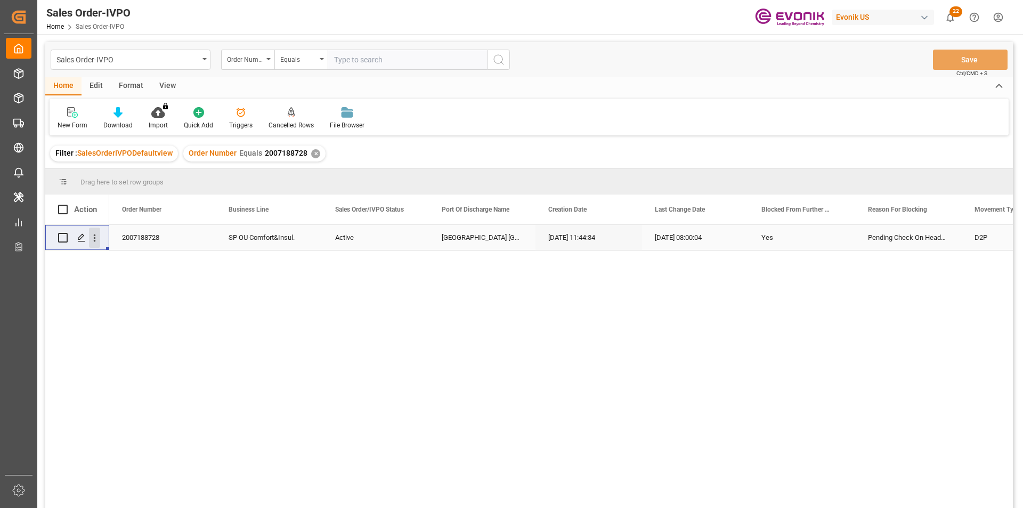
click at [96, 242] on icon "open menu" at bounding box center [94, 237] width 11 height 11
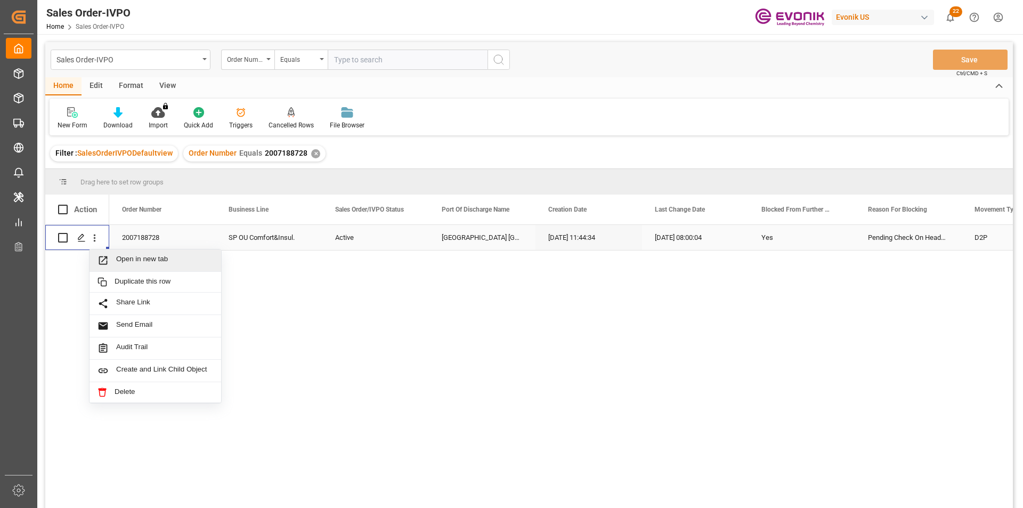
click at [169, 258] on span "Open in new tab" at bounding box center [164, 260] width 97 height 11
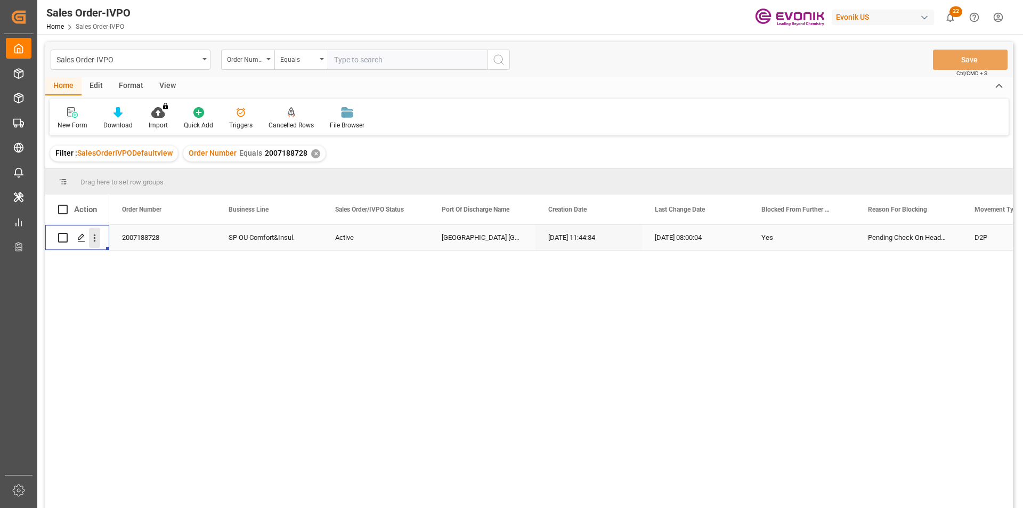
click at [99, 238] on icon "open menu" at bounding box center [94, 237] width 11 height 11
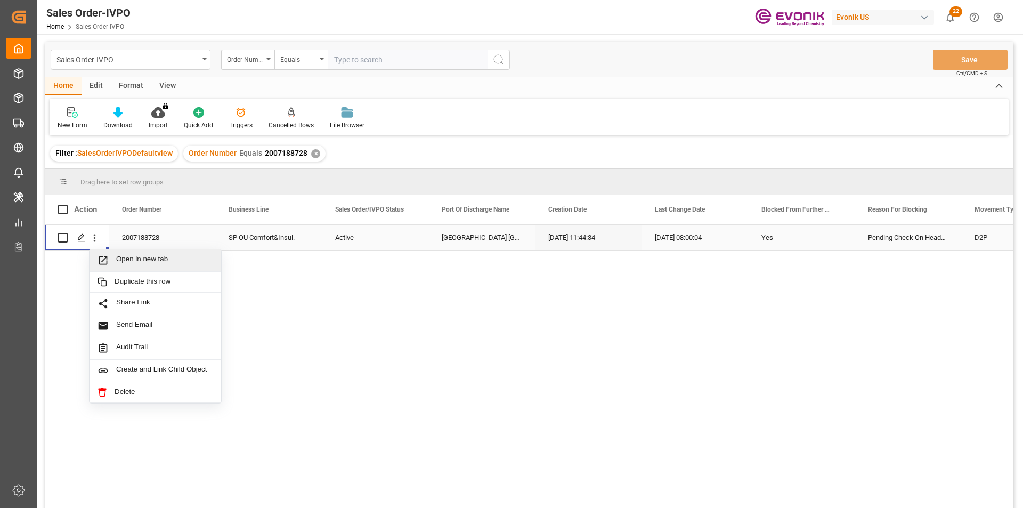
click at [163, 259] on span "Open in new tab" at bounding box center [164, 260] width 97 height 11
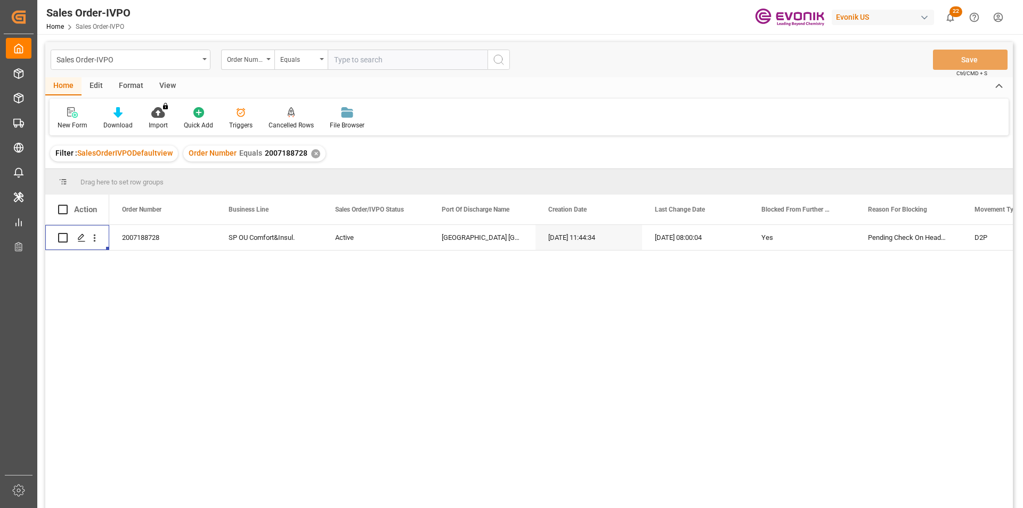
click at [314, 153] on div "✕" at bounding box center [315, 153] width 9 height 9
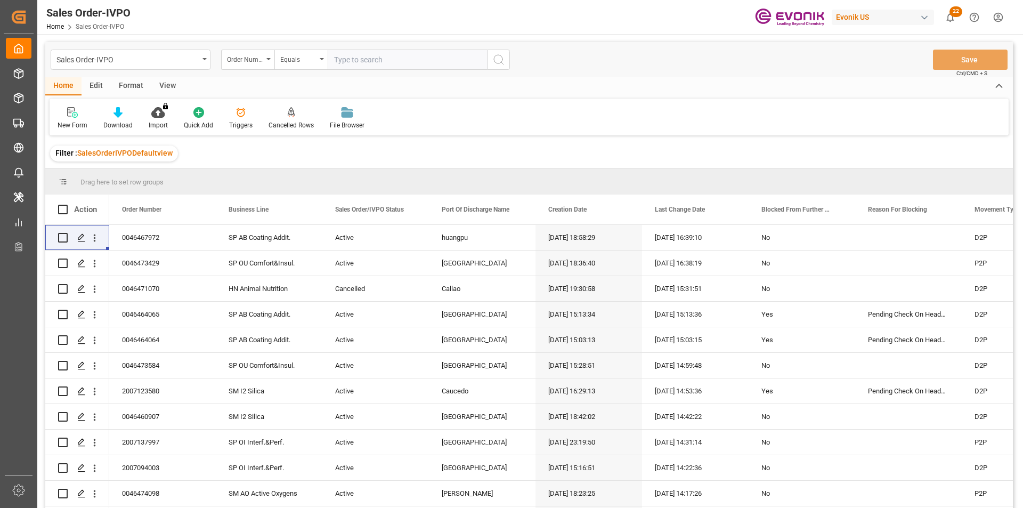
click at [406, 64] on input "text" at bounding box center [408, 60] width 160 height 20
paste input "0046467018"
type input "0046467018"
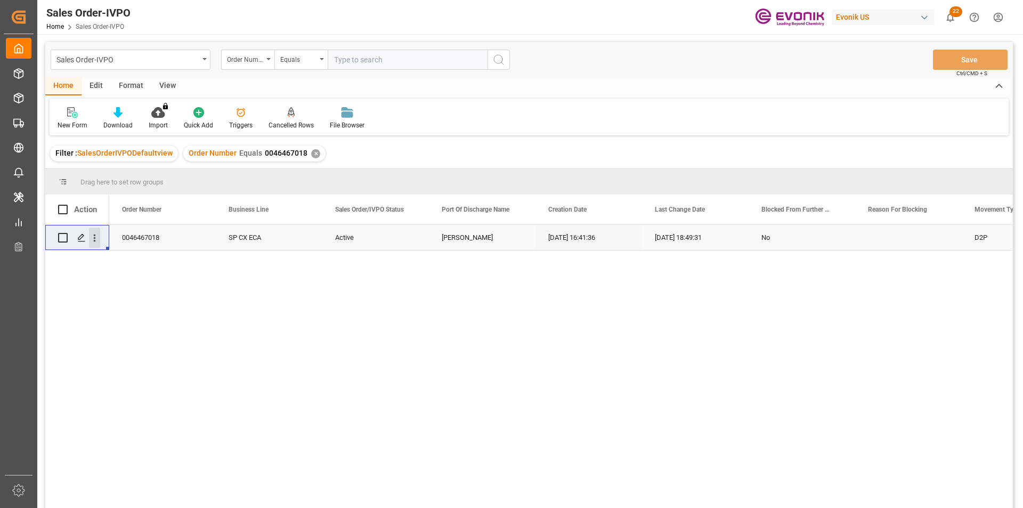
click at [95, 236] on icon "open menu" at bounding box center [94, 237] width 11 height 11
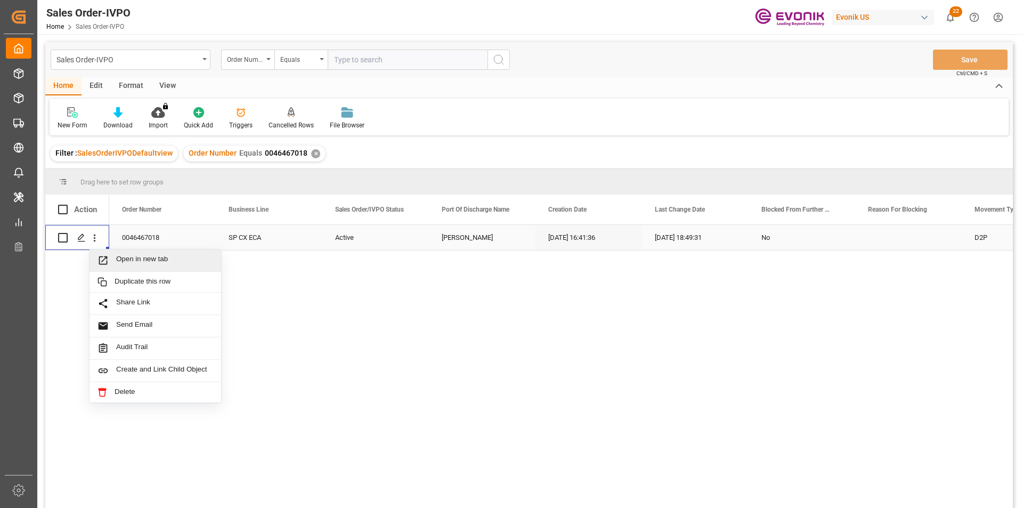
click at [159, 260] on span "Open in new tab" at bounding box center [164, 260] width 97 height 11
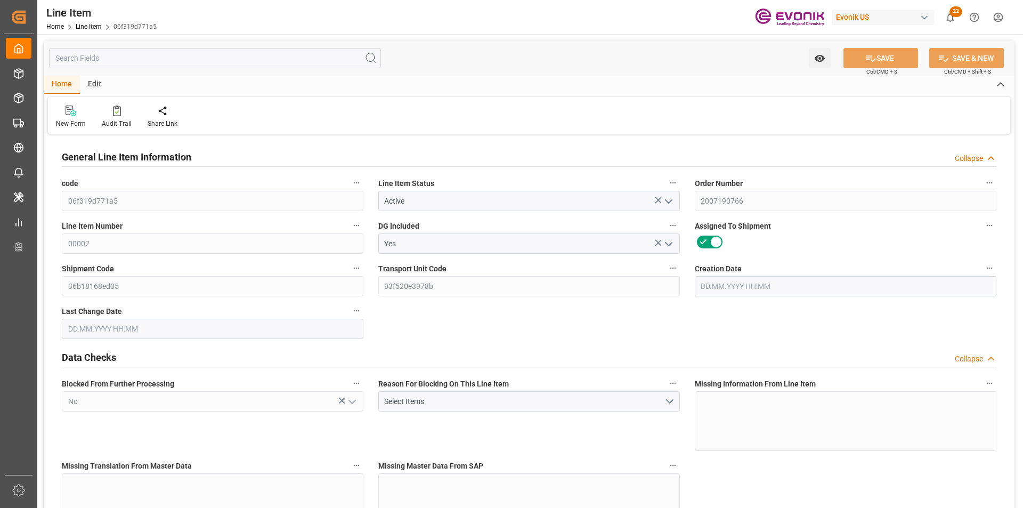
type input "1"
type input "867.2"
type input "800"
type input "1.1462"
type input "4"
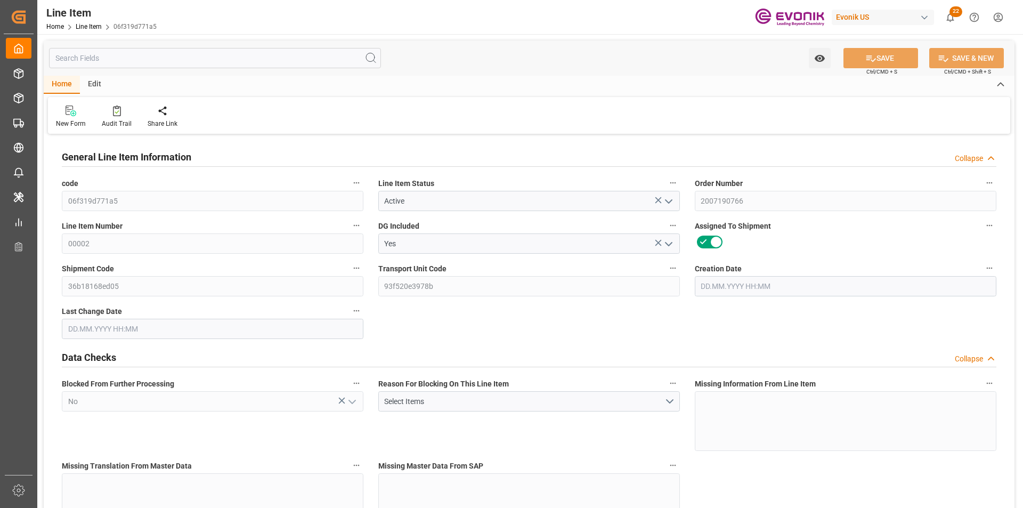
type input "6080"
type input "4"
type input "867.2"
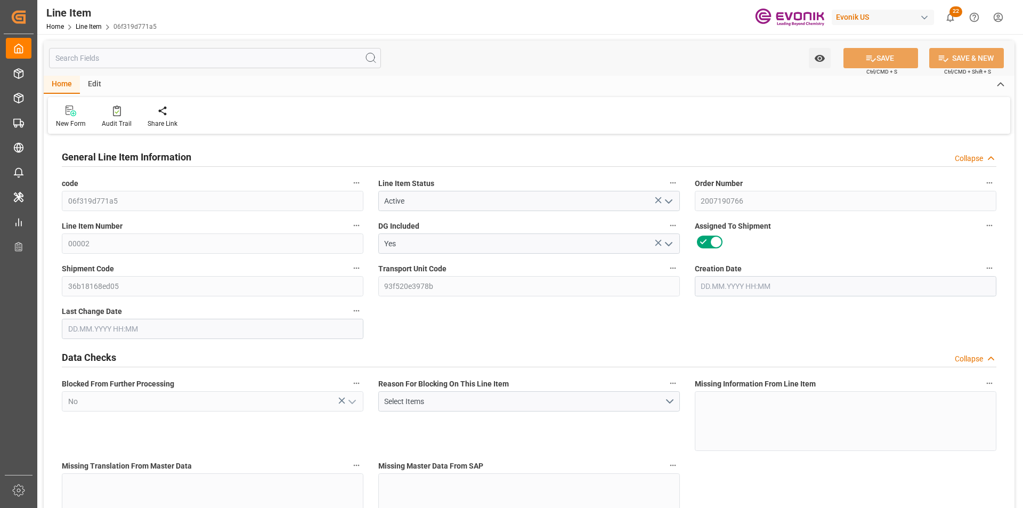
type input "887.2"
type input "800"
type input "1.1462"
type input "1146.248"
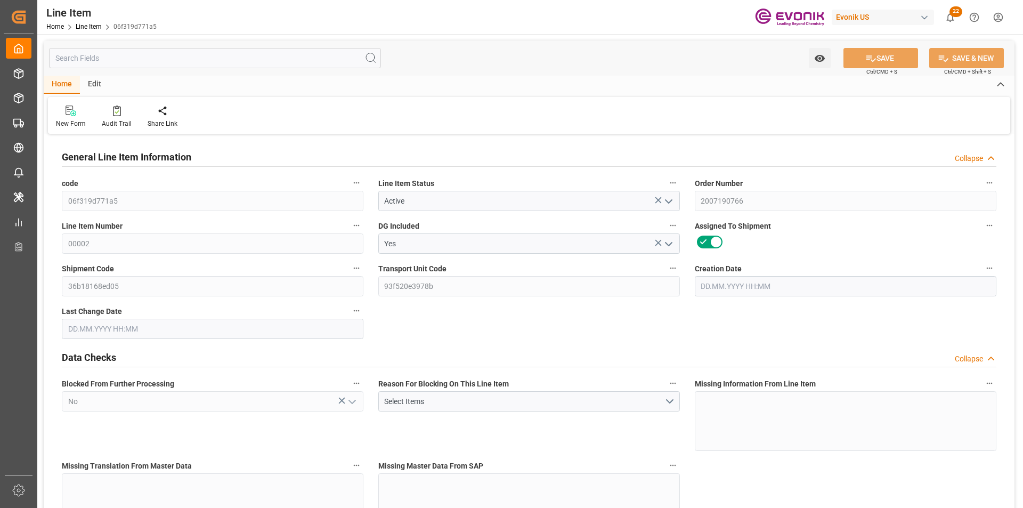
type input "4"
type input "867.2"
type input "800"
type input "1.1462"
type input "22.09.2025 20:20"
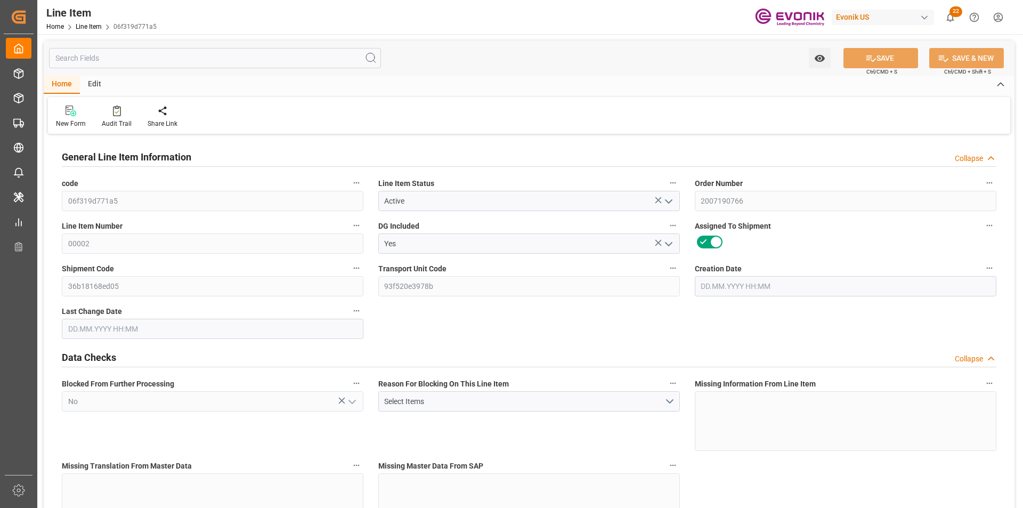
type input "25.09.2025 14:15"
type input "01.11.2025"
type input "01.10.2025"
type input "25.09.2025"
click at [108, 61] on input "text" at bounding box center [215, 58] width 332 height 20
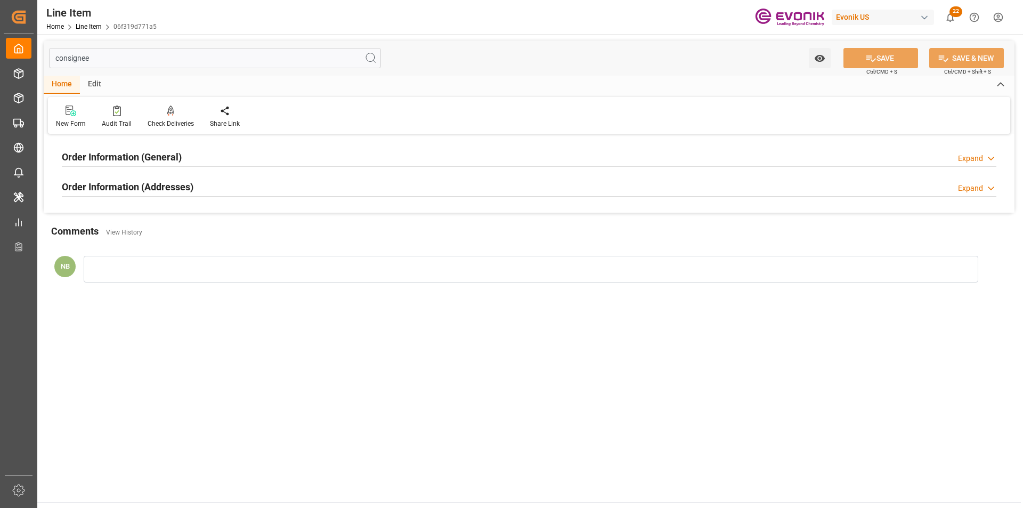
type input "consignee"
click at [155, 177] on div "Order Information (Addresses)" at bounding box center [128, 186] width 132 height 20
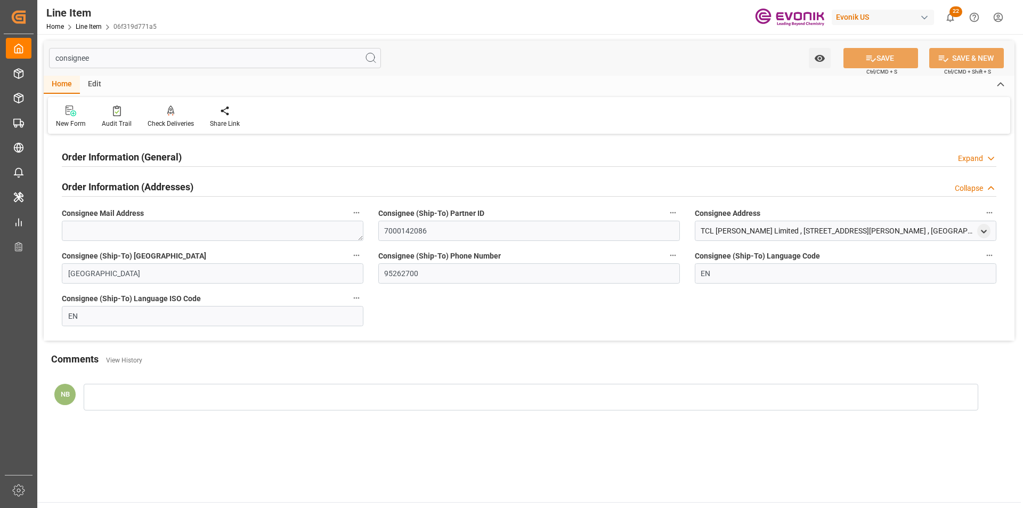
click at [179, 159] on h2 "Order Information (General)" at bounding box center [122, 157] width 120 height 14
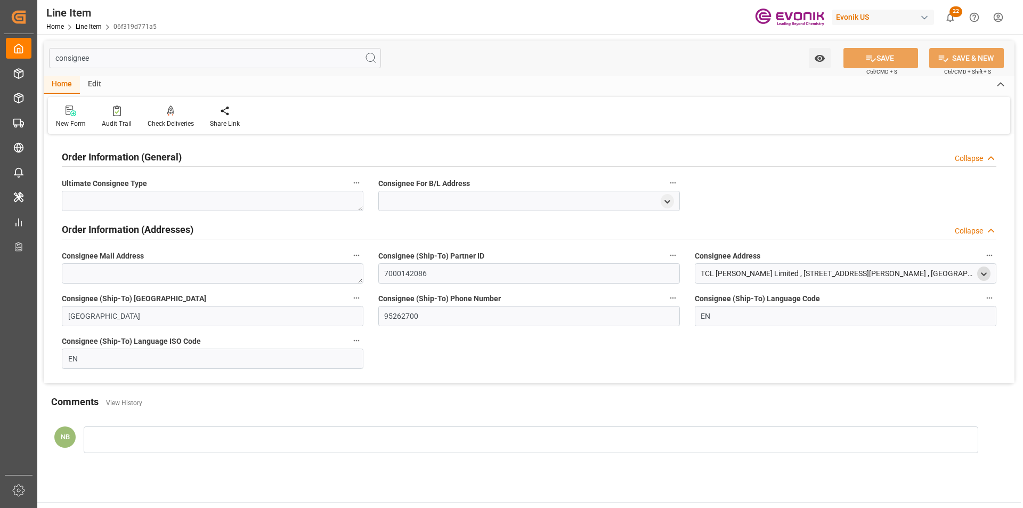
click at [984, 275] on icon "open menu" at bounding box center [983, 273] width 9 height 9
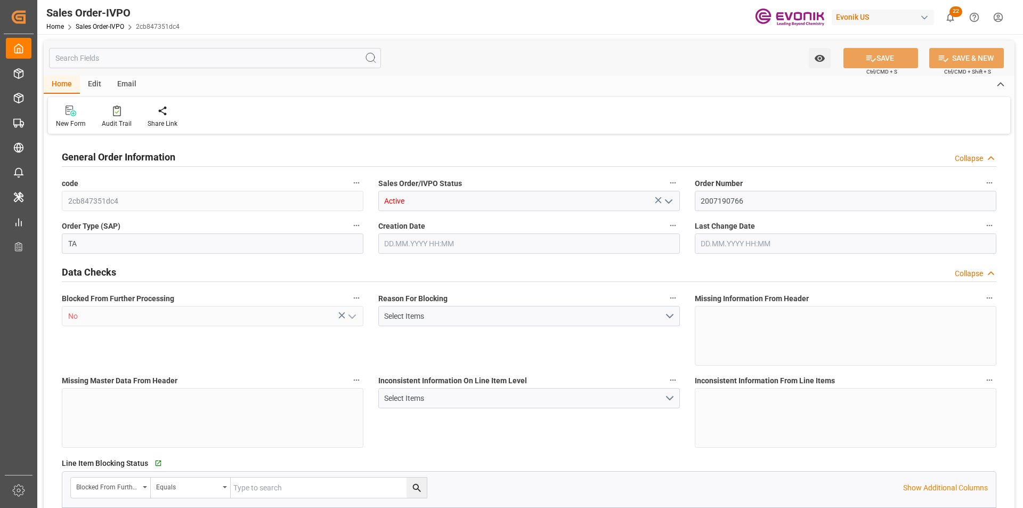
type input "NZAKL"
type input "0"
type input "1"
type input "4500"
type input "[DATE] 20:20"
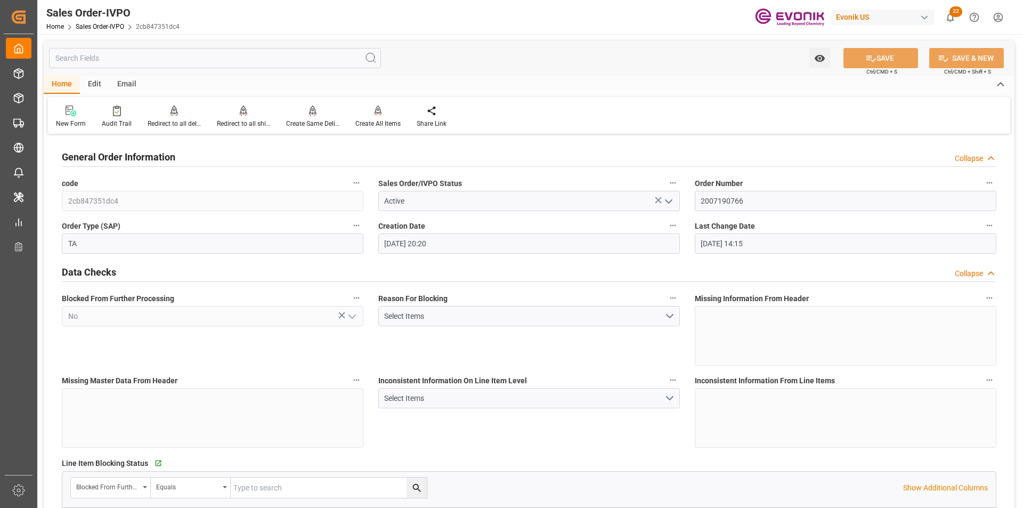
type input "[DATE] 14:15"
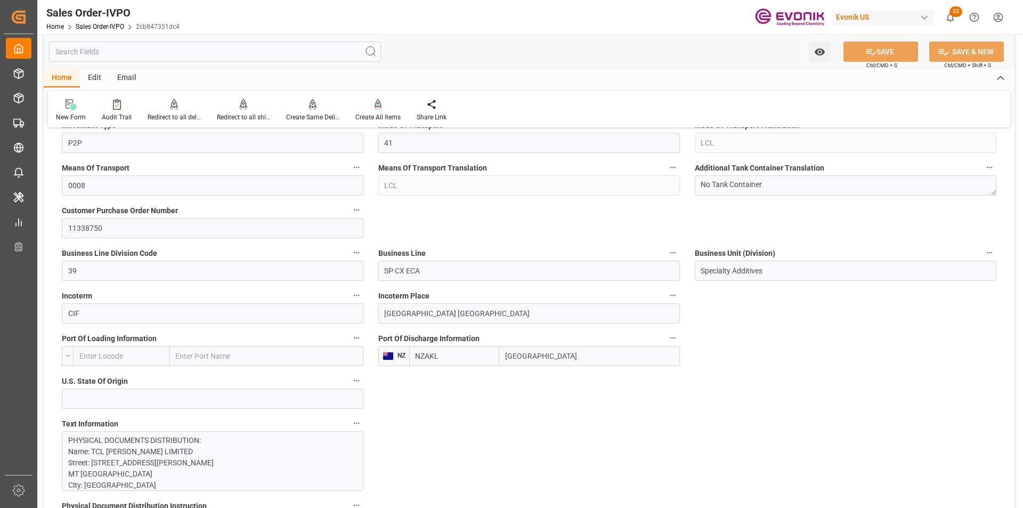
scroll to position [692, 0]
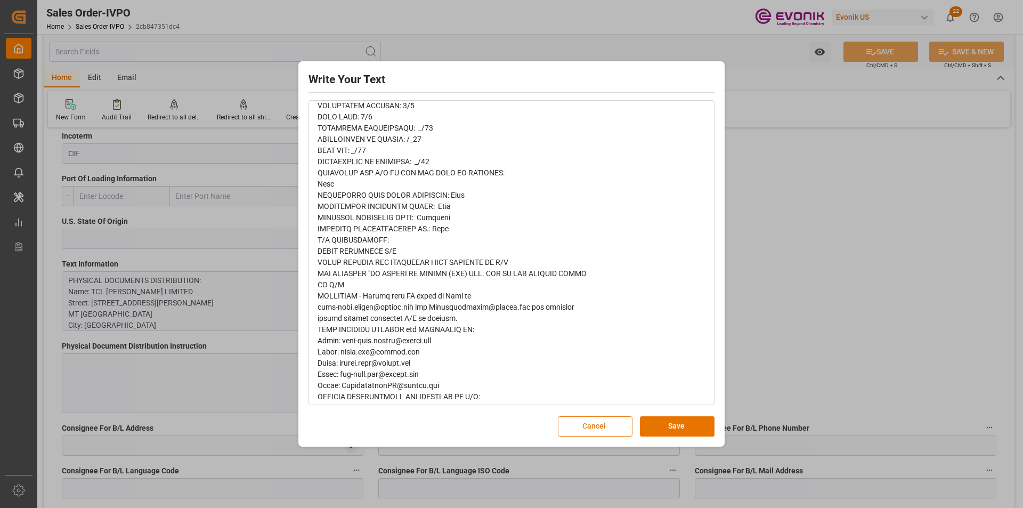
scroll to position [0, 0]
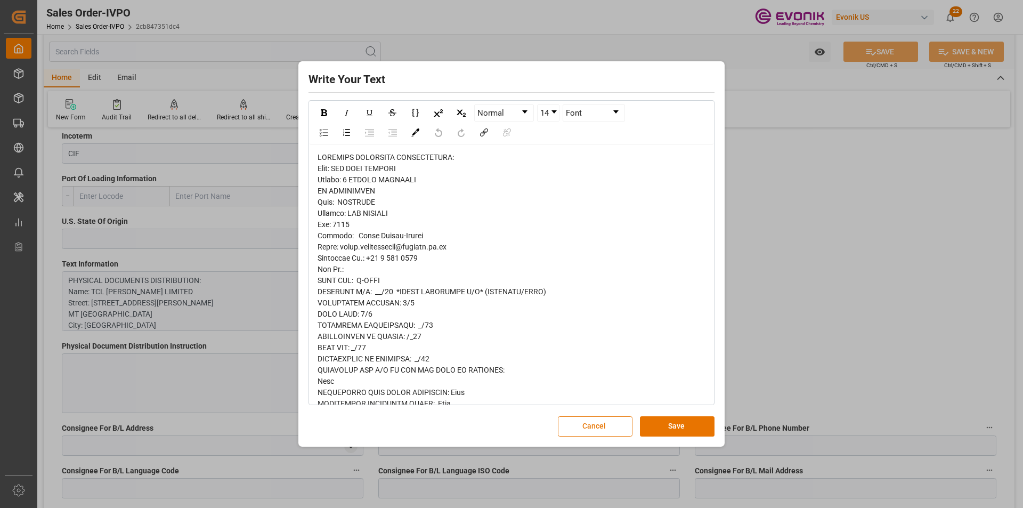
click at [579, 423] on button "Cancel" at bounding box center [595, 426] width 75 height 20
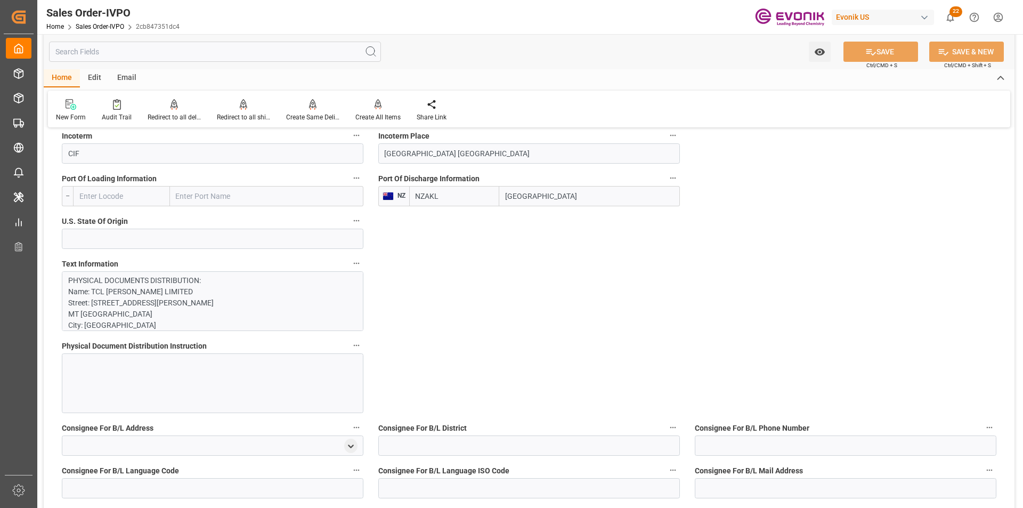
scroll to position [746, 0]
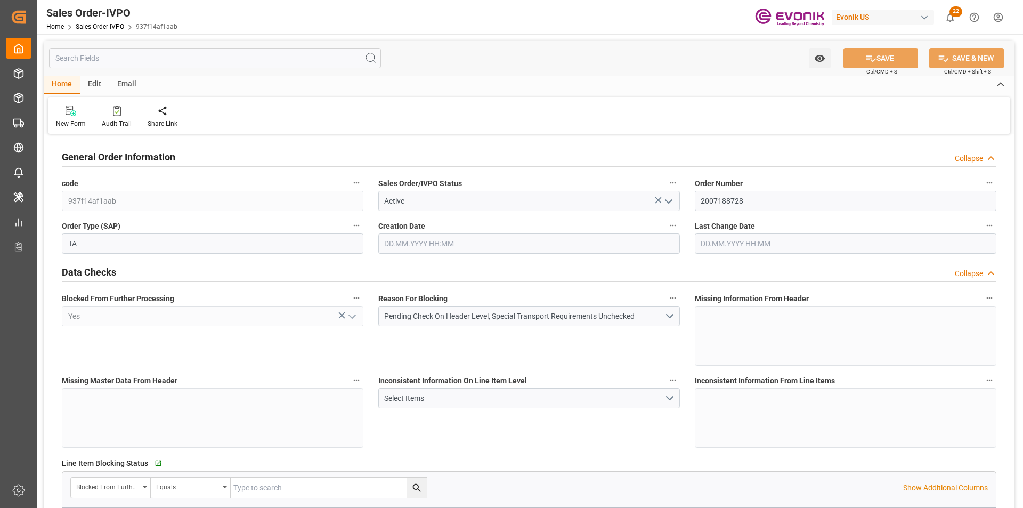
type input "PHMNN"
type input "0"
type input "1"
type input "2"
type input "1"
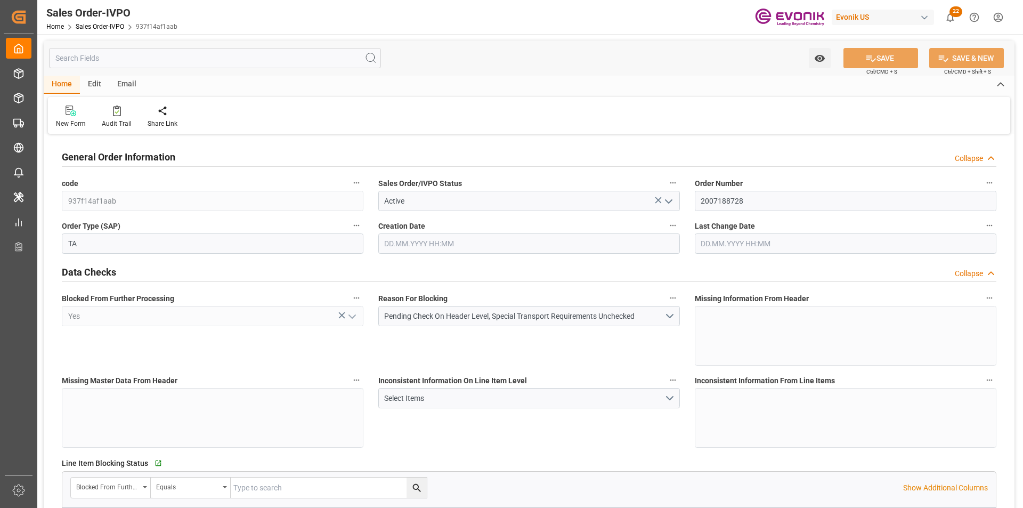
type input "18960"
type input "27.0742"
type input "17000"
type input "30"
type input "[DATE] 11:44"
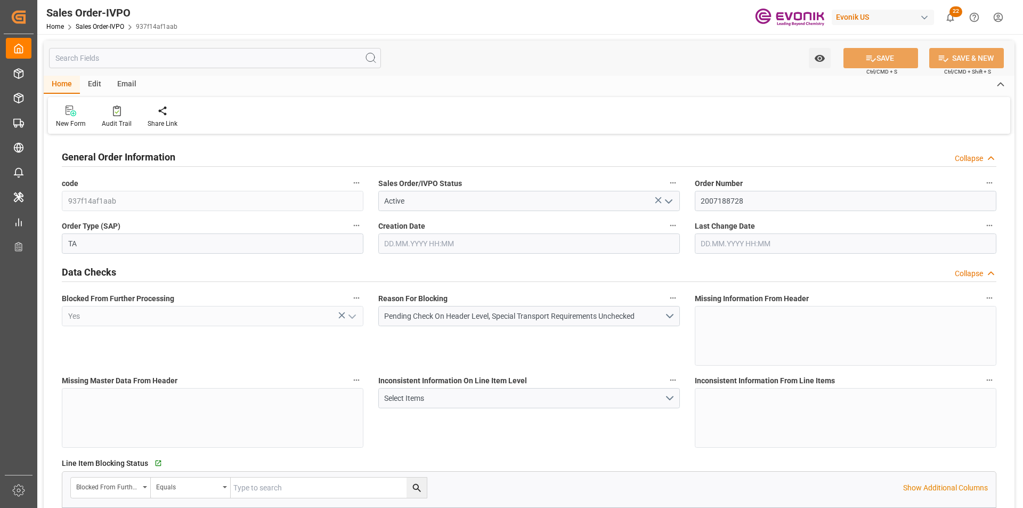
type input "[DATE] 08:00"
click at [232, 114] on div at bounding box center [243, 110] width 53 height 11
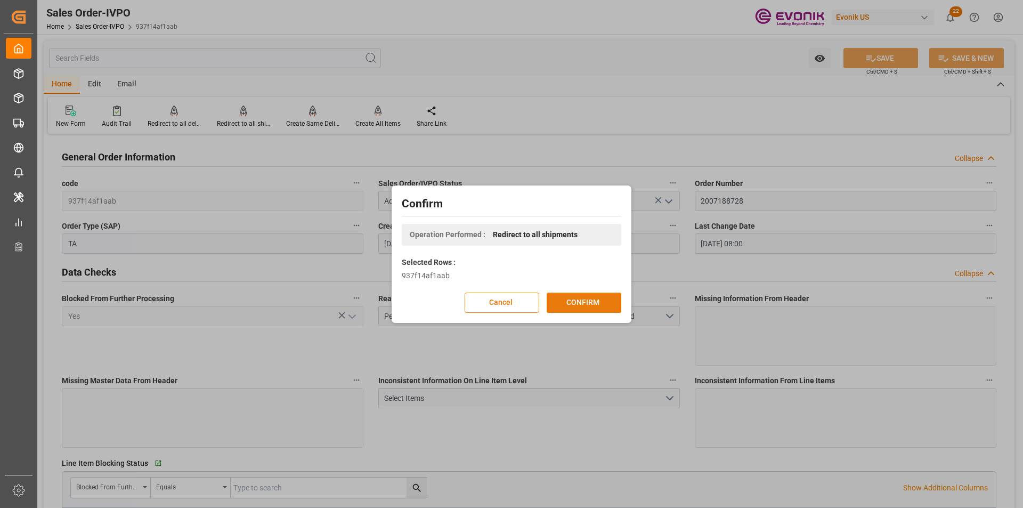
click at [586, 301] on button "CONFIRM" at bounding box center [583, 302] width 75 height 20
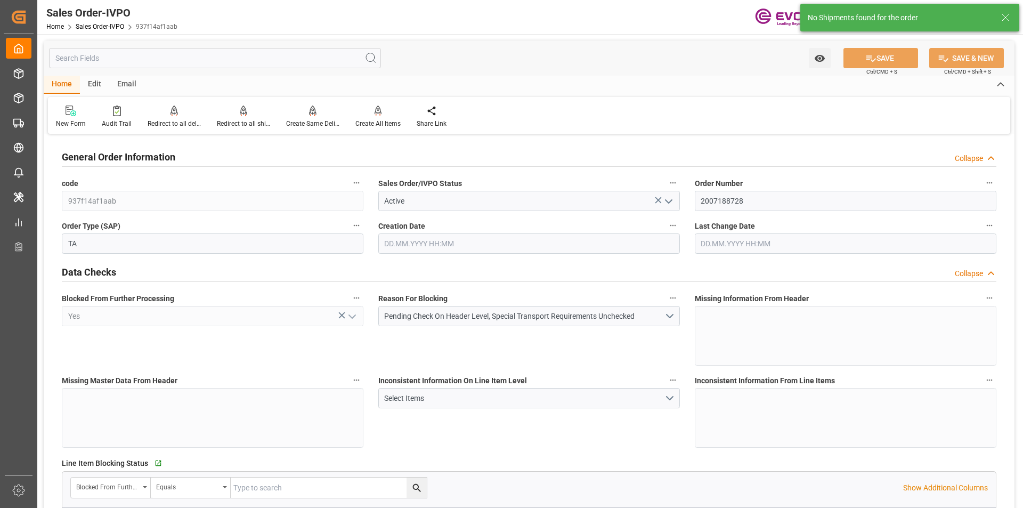
type input "PHMNN"
type input "0"
type input "1"
type input "2"
type input "1"
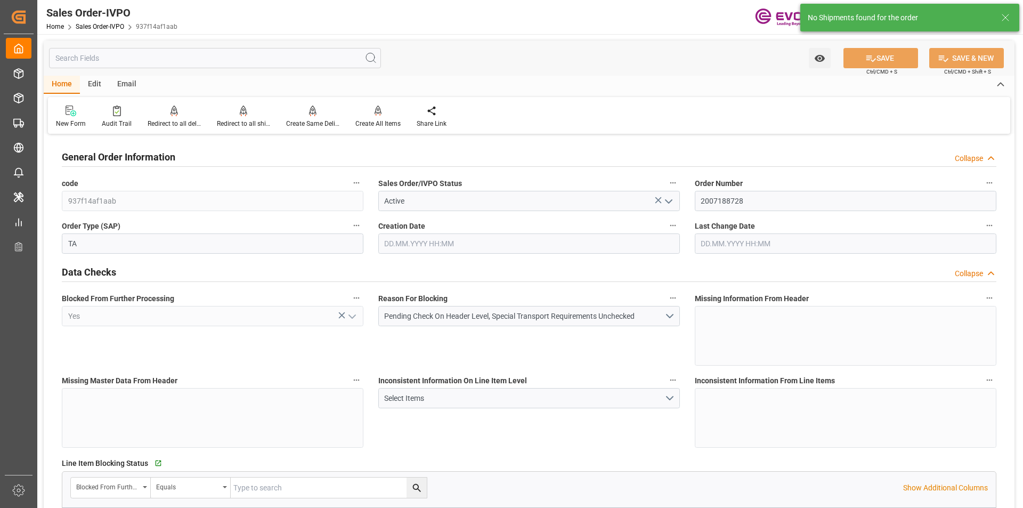
type input "18960"
type input "27.0742"
type input "17000"
type input "30"
type input "18.09.2025 11:44"
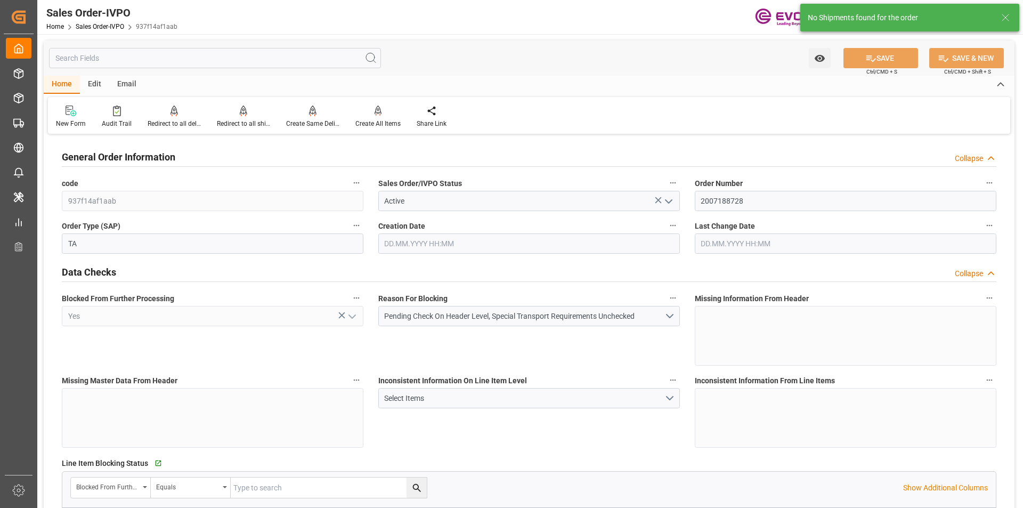
type input "23.09.2025 08:00"
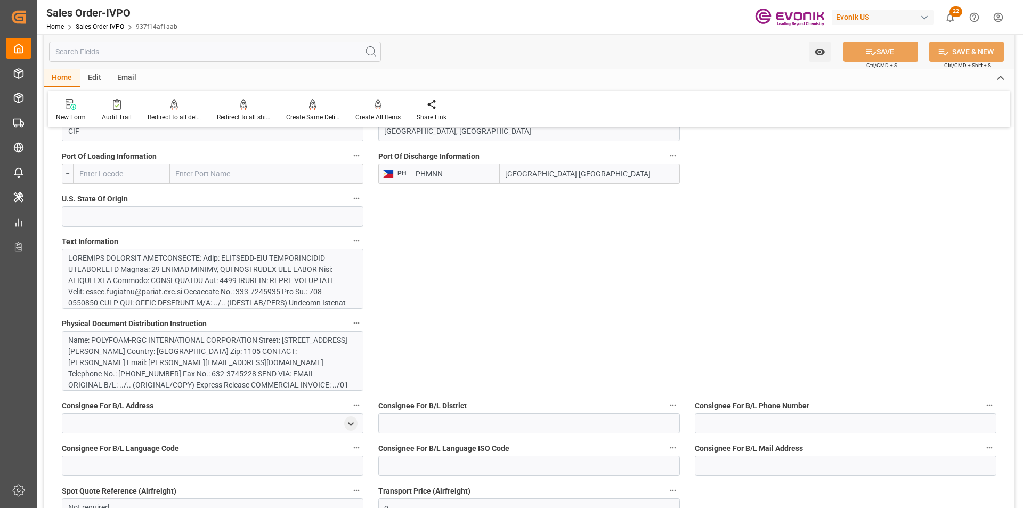
scroll to position [479, 0]
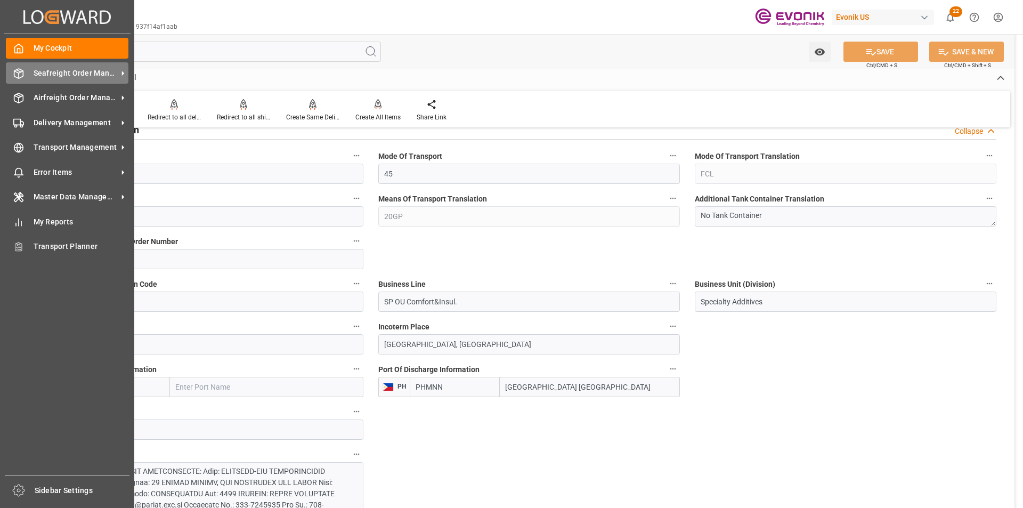
click at [39, 73] on span "Seafreight Order Management" at bounding box center [76, 73] width 84 height 11
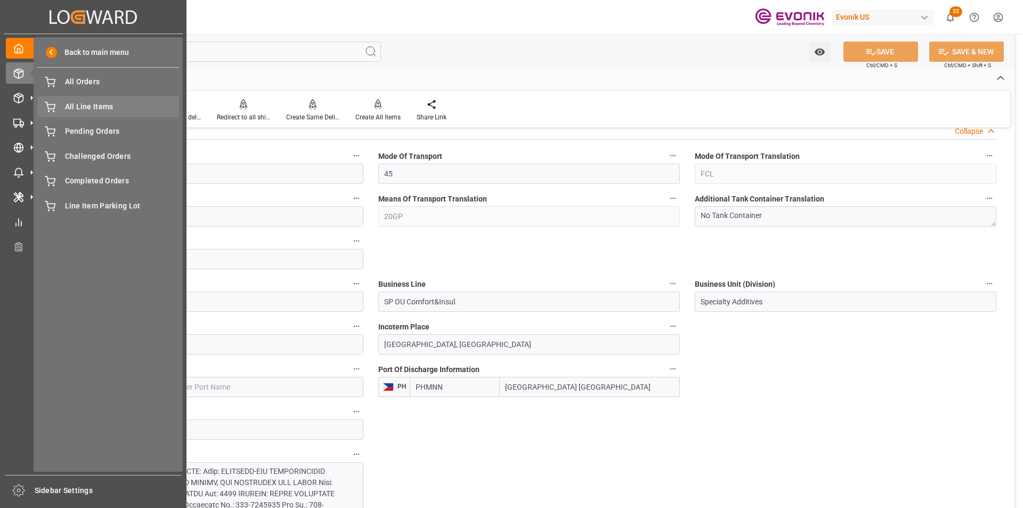
click at [108, 109] on span "All Line Items" at bounding box center [122, 106] width 114 height 11
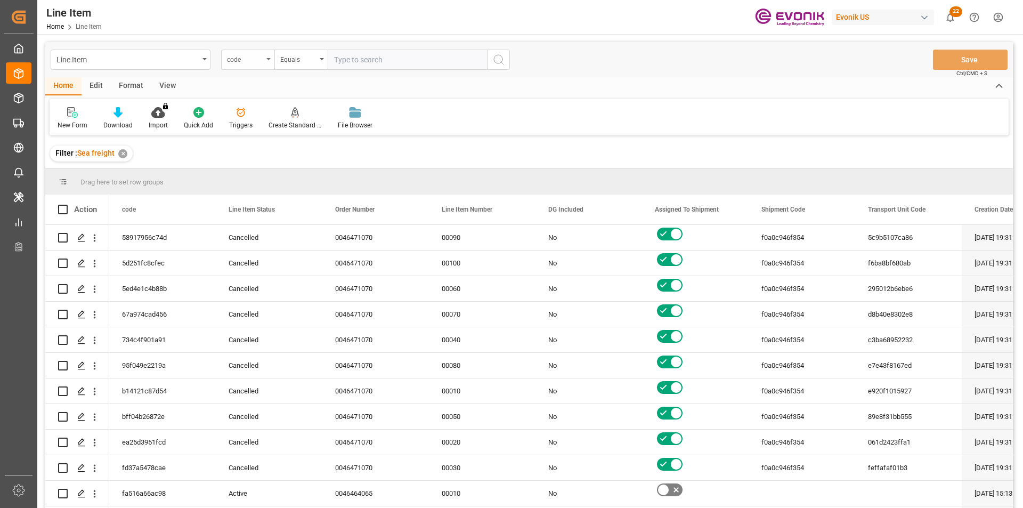
click at [241, 63] on div "code" at bounding box center [245, 58] width 36 height 12
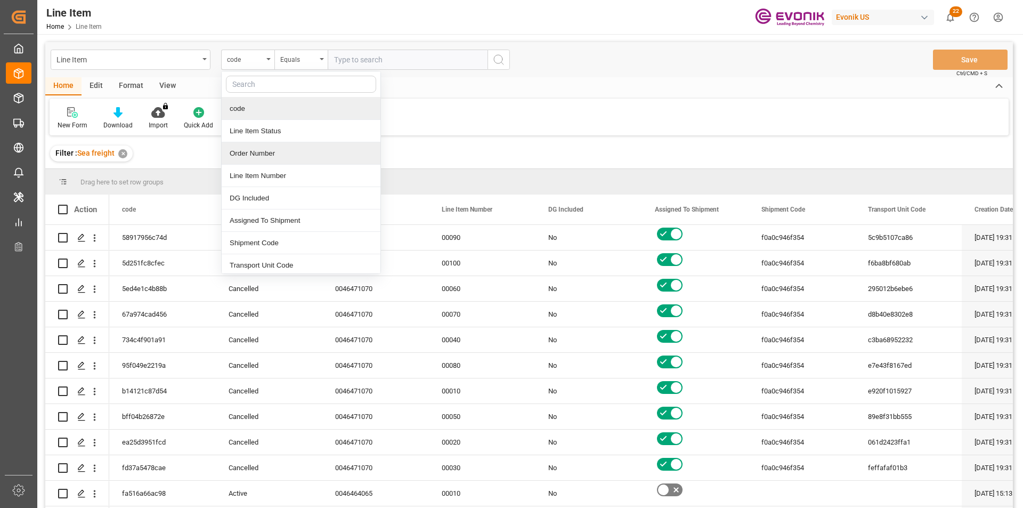
drag, startPoint x: 261, startPoint y: 148, endPoint x: 328, endPoint y: 108, distance: 77.6
click at [260, 148] on div "Order Number" at bounding box center [301, 153] width 159 height 22
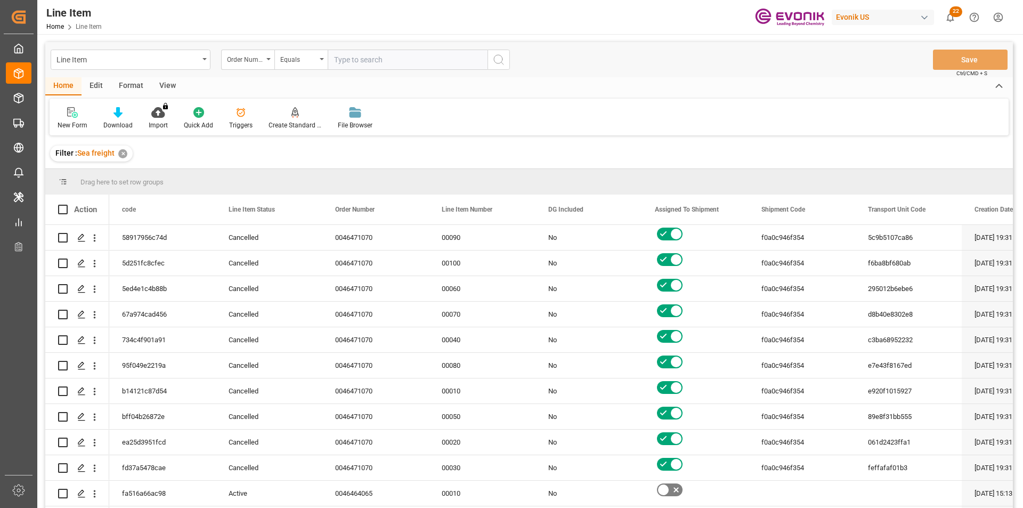
click at [385, 56] on input "text" at bounding box center [408, 60] width 160 height 20
paste input "2007188728"
type input "2007188728"
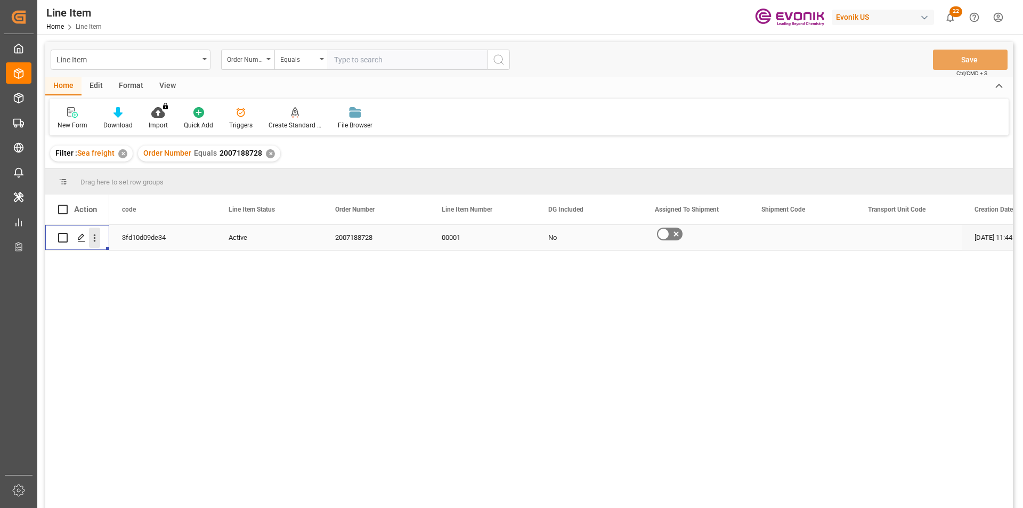
click at [93, 232] on button "open menu" at bounding box center [94, 237] width 11 height 20
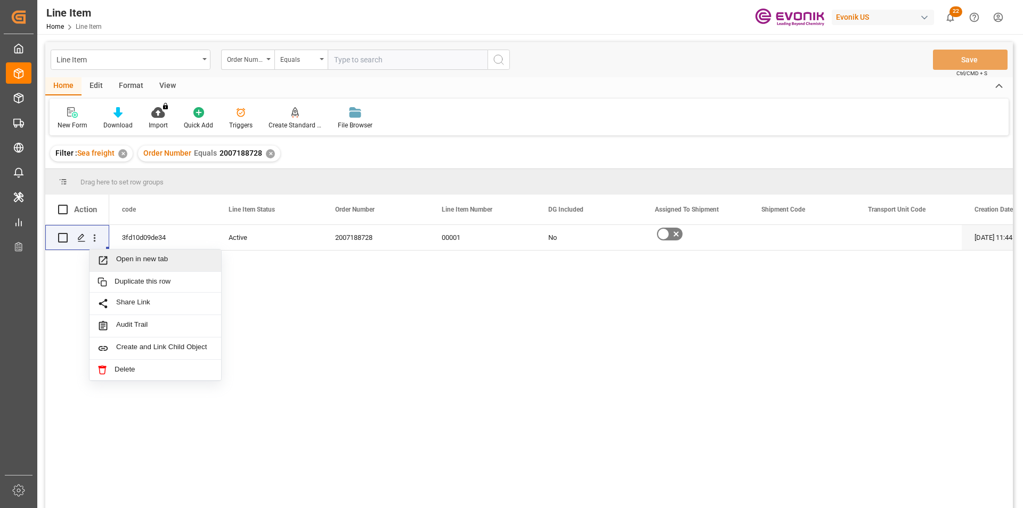
click at [166, 86] on div "View" at bounding box center [167, 86] width 32 height 18
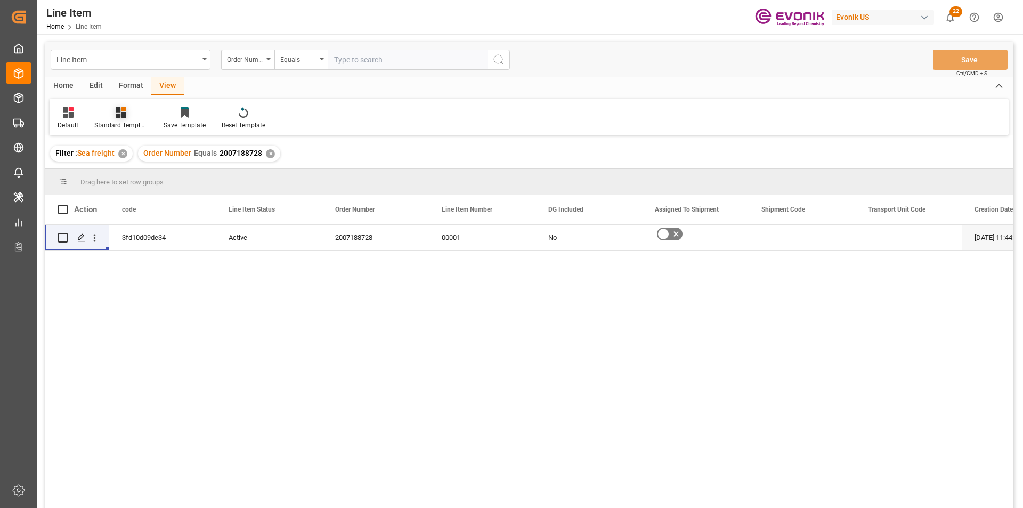
click at [135, 115] on div at bounding box center [120, 112] width 53 height 11
click at [138, 233] on div "AES View" at bounding box center [149, 237] width 93 height 11
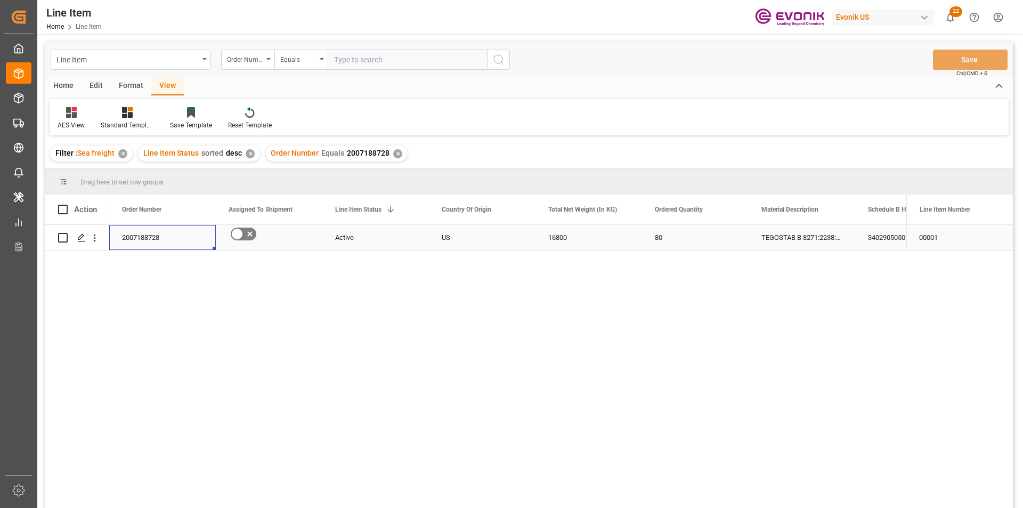
click at [138, 233] on div "2007188728" at bounding box center [162, 237] width 107 height 25
click at [572, 241] on div "16800" at bounding box center [588, 237] width 107 height 25
click at [584, 241] on div "16800" at bounding box center [588, 237] width 107 height 25
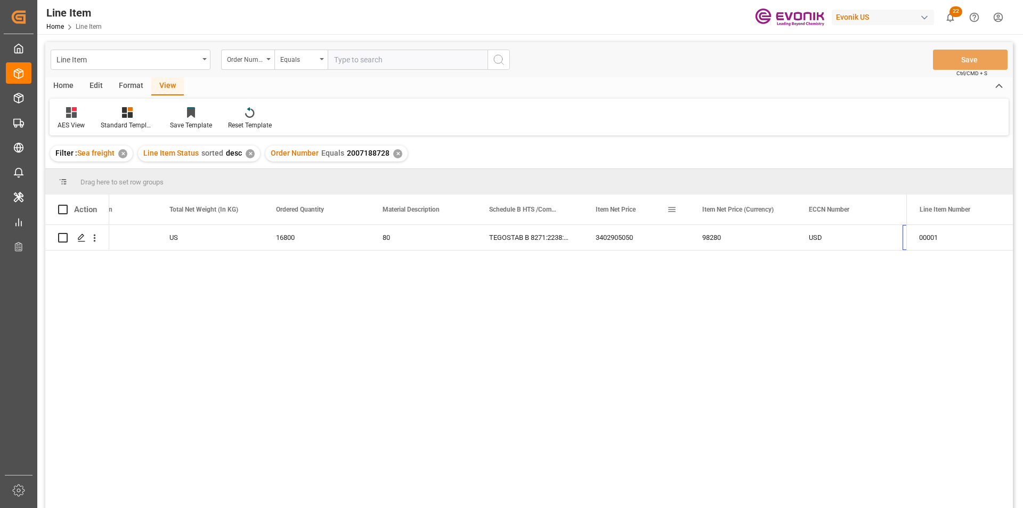
scroll to position [0, 379]
click at [519, 241] on div "3402905050" at bounding box center [529, 237] width 107 height 25
click at [457, 234] on div "TEGOSTAB B 8271:2238:210:OU:P" at bounding box center [423, 237] width 107 height 25
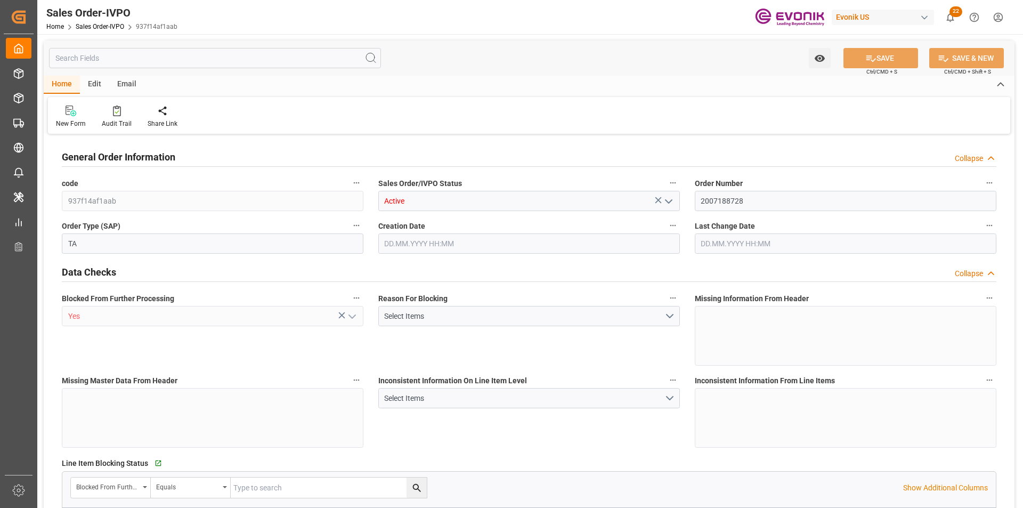
type input "PHMNN"
type input "0"
type input "1"
type input "2"
type input "1"
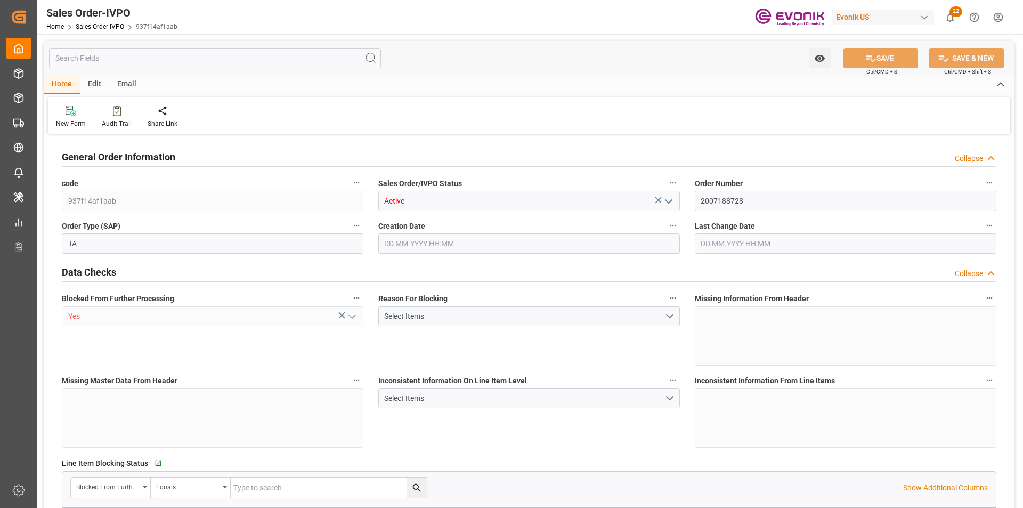
type input "18960"
type input "27.0742"
type input "17000"
type input "30"
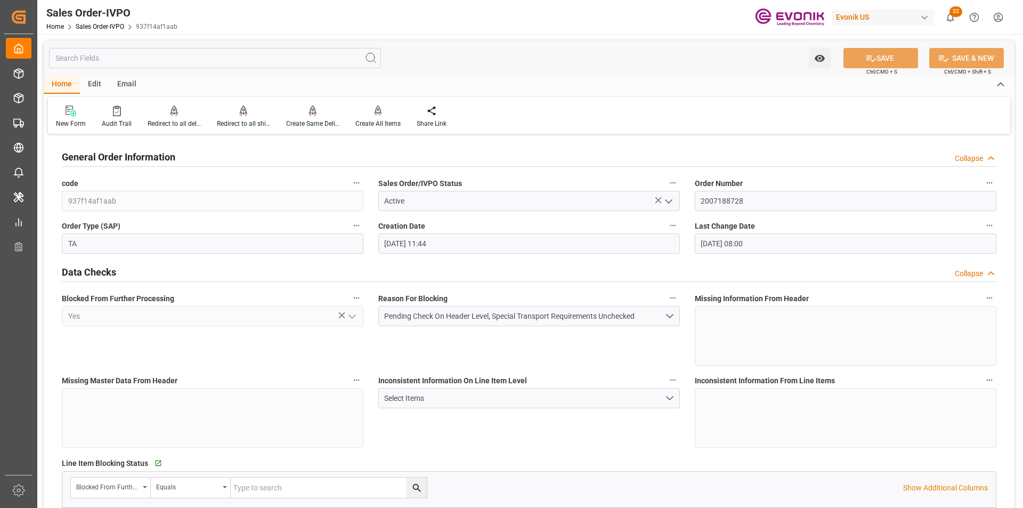
type input "18.09.2025 11:44"
type input "23.09.2025 08:00"
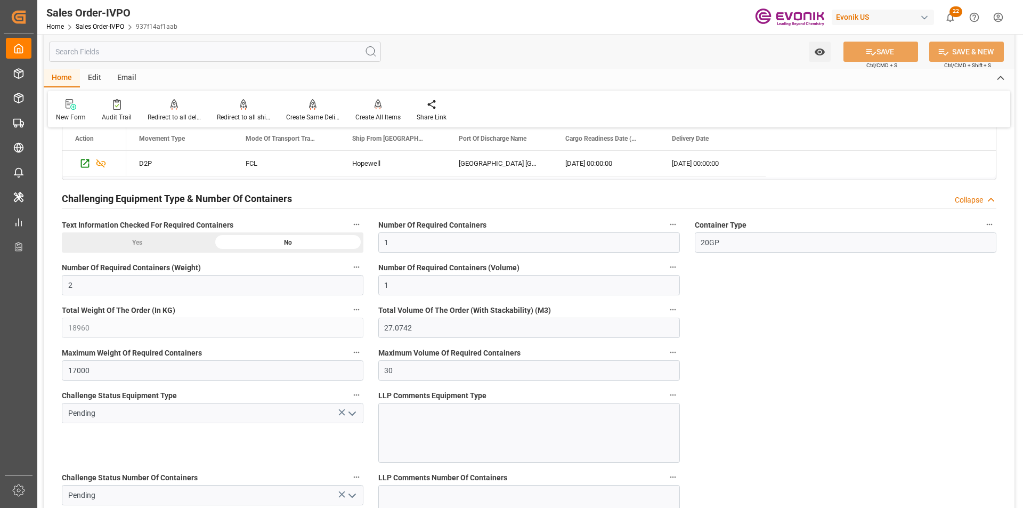
scroll to position [2077, 0]
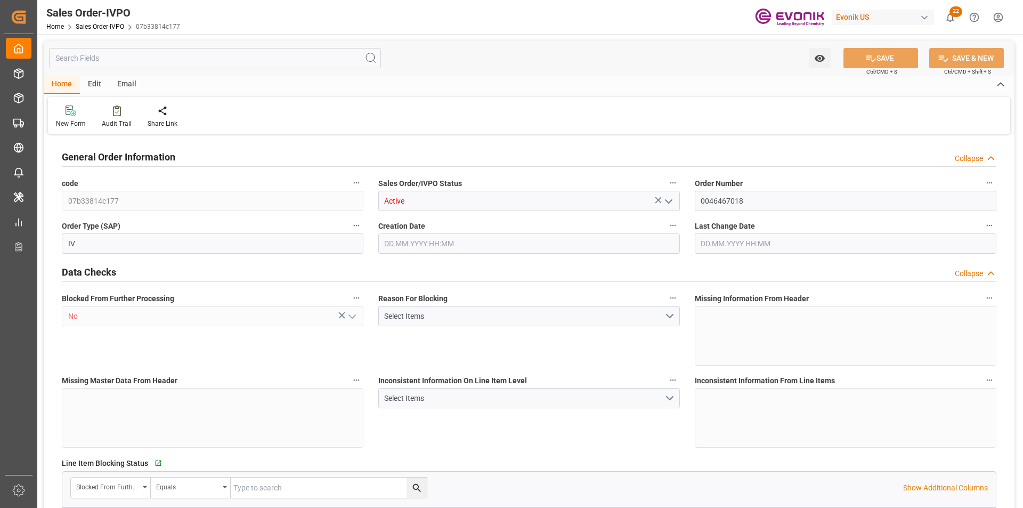
type input "BRSSZ"
type input "[EMAIL_ADDRESS] No: [PHONE_NUMBER]"
type input "0"
type input "1"
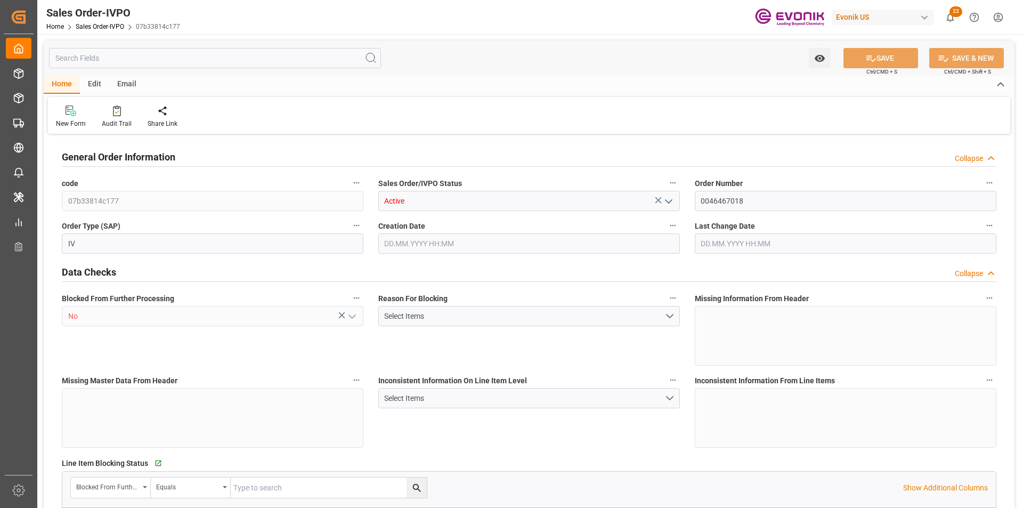
type input "1"
type input "12995.424"
type input "18.9789"
type input "17000"
type input "30"
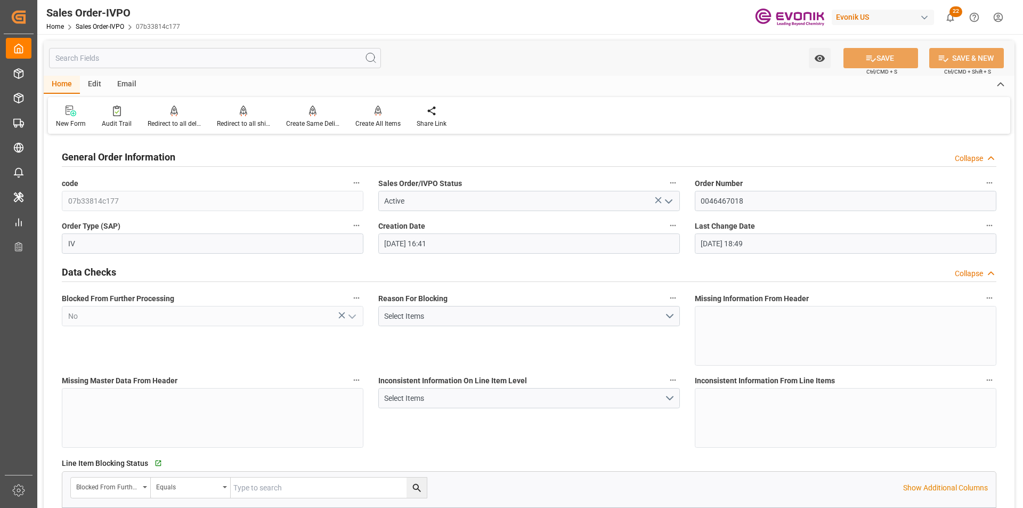
type input "[DATE] 16:41"
type input "[DATE] 18:49"
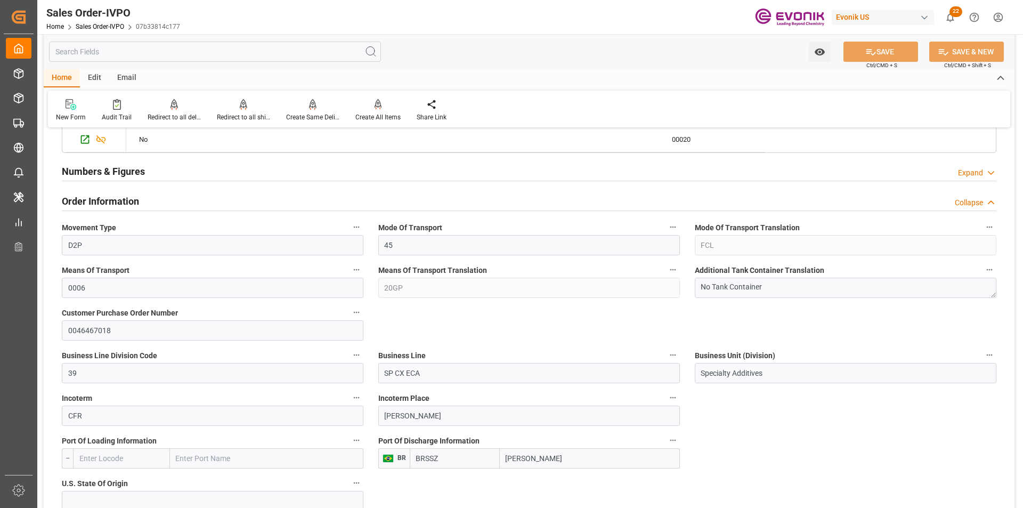
scroll to position [799, 0]
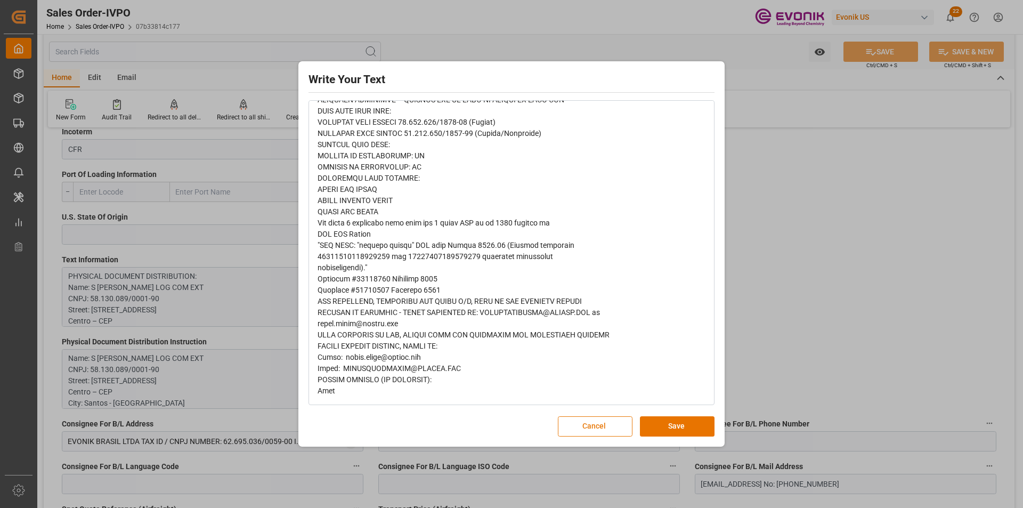
scroll to position [0, 0]
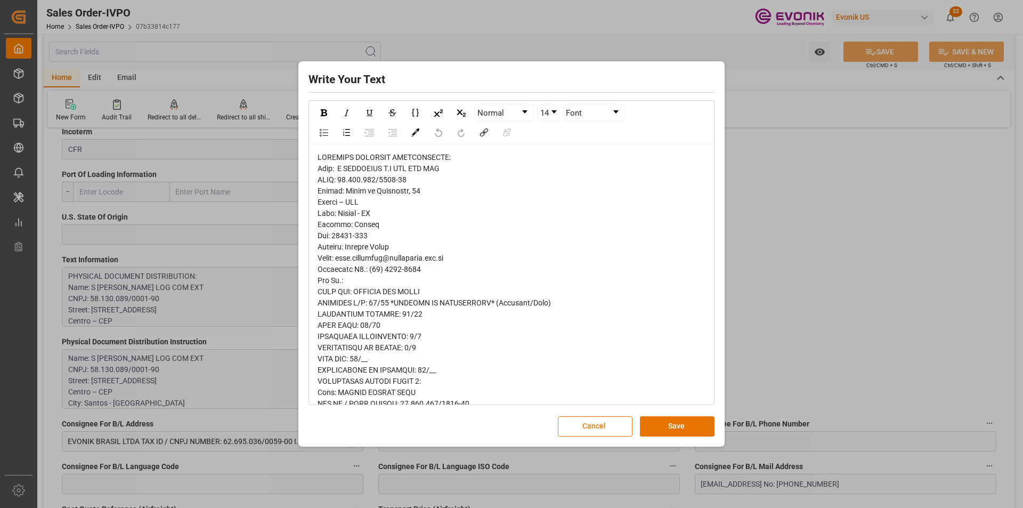
click at [607, 429] on button "Cancel" at bounding box center [595, 426] width 75 height 20
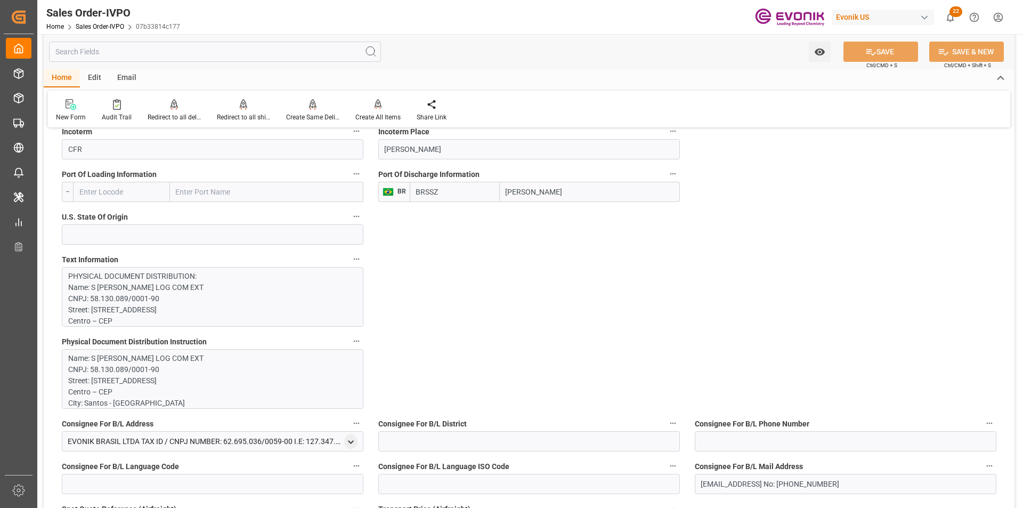
click at [251, 378] on p "Name: S [PERSON_NAME] LOG COM EXT CNPJ: 58.130.089/0001-90 Street: [STREET_ADDR…" at bounding box center [208, 459] width 281 height 212
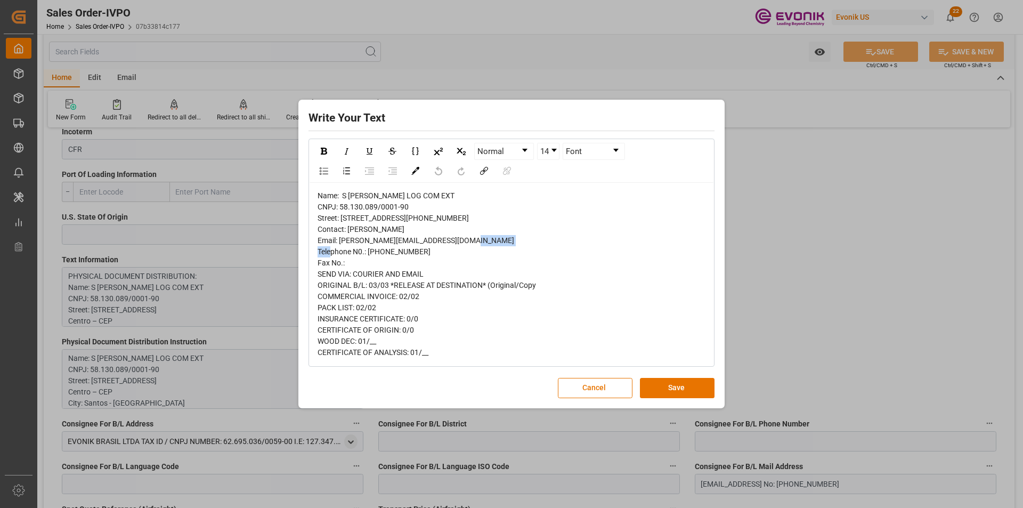
drag, startPoint x: 403, startPoint y: 252, endPoint x: 349, endPoint y: 253, distance: 53.8
click at [349, 253] on div "Name: S [PERSON_NAME] LOG COM EXT CNPJ: 58.130.089/0001-90 Street: [STREET_ADDR…" at bounding box center [511, 274] width 388 height 168
click at [422, 205] on div "Name: S [PERSON_NAME] LOG COM EXT CNPJ: 58.130.089/0001-90 Street: [STREET_ADDR…" at bounding box center [511, 274] width 388 height 168
drag, startPoint x: 461, startPoint y: 174, endPoint x: 343, endPoint y: 174, distance: 117.7
click at [343, 190] on div "Name: S [PERSON_NAME] LOG COM EXT CNPJ: 58.130.089/0001-90 Street: [STREET_ADDR…" at bounding box center [511, 274] width 388 height 168
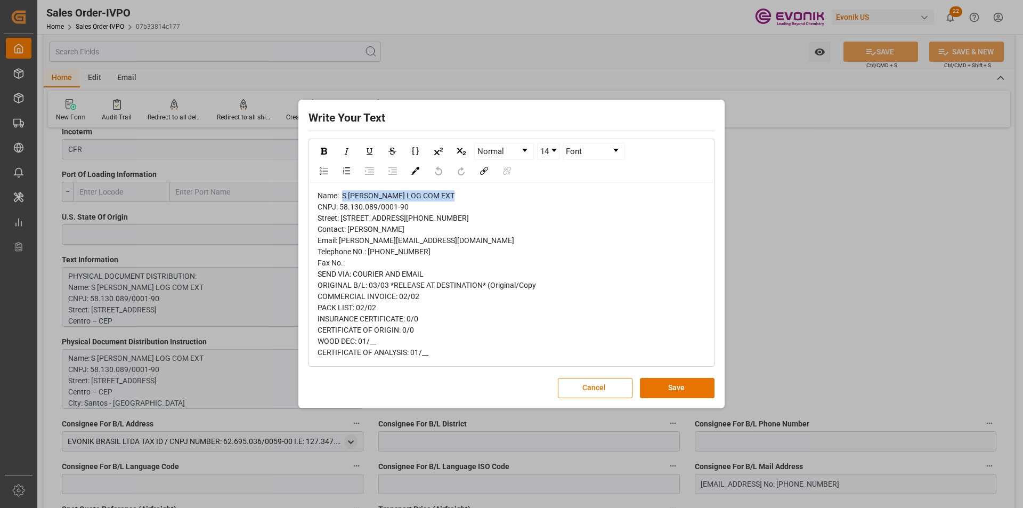
copy span "S [PERSON_NAME] LOG COM EXT"
click at [419, 190] on div "Name: S [PERSON_NAME] LOG COM EXT CNPJ: 58.130.089/0001-90 Street: [STREET_ADDR…" at bounding box center [511, 274] width 388 height 168
drag, startPoint x: 430, startPoint y: 194, endPoint x: 342, endPoint y: 199, distance: 88.0
click at [341, 199] on div "Name: S [PERSON_NAME] LOG COM EXT CNPJ: 58.130.089/0001-90 Street: [STREET_ADDR…" at bounding box center [511, 274] width 388 height 168
copy span "[STREET_ADDRESS]"
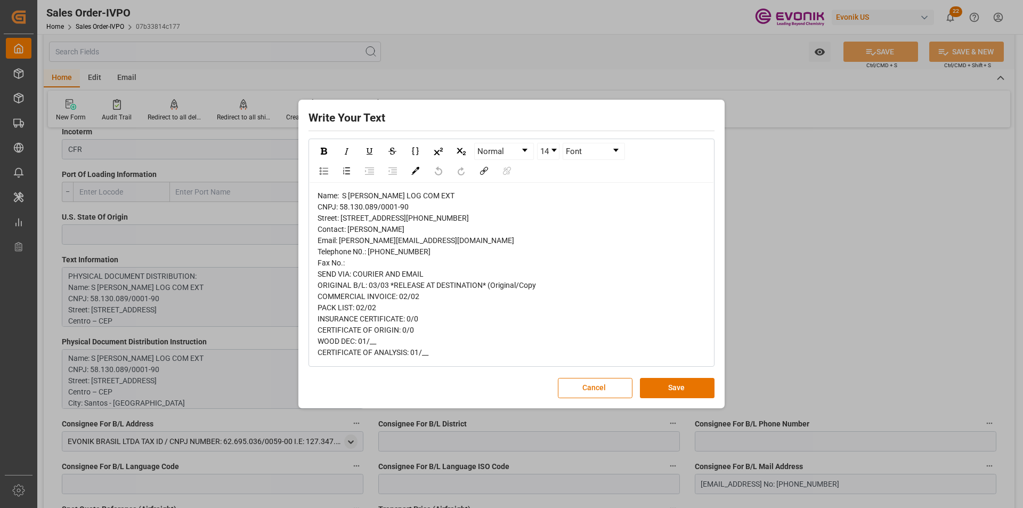
click at [339, 241] on span "Name: S [PERSON_NAME] LOG COM EXT CNPJ: 58.130.089/0001-90 Street: [STREET_ADDR…" at bounding box center [426, 273] width 218 height 165
copy span "11013"
drag, startPoint x: 423, startPoint y: 275, endPoint x: 369, endPoint y: 274, distance: 54.3
click at [369, 274] on div "Name: S [PERSON_NAME] LOG COM EXT CNPJ: 58.130.089/0001-90 Street: [STREET_ADDR…" at bounding box center [511, 274] width 388 height 168
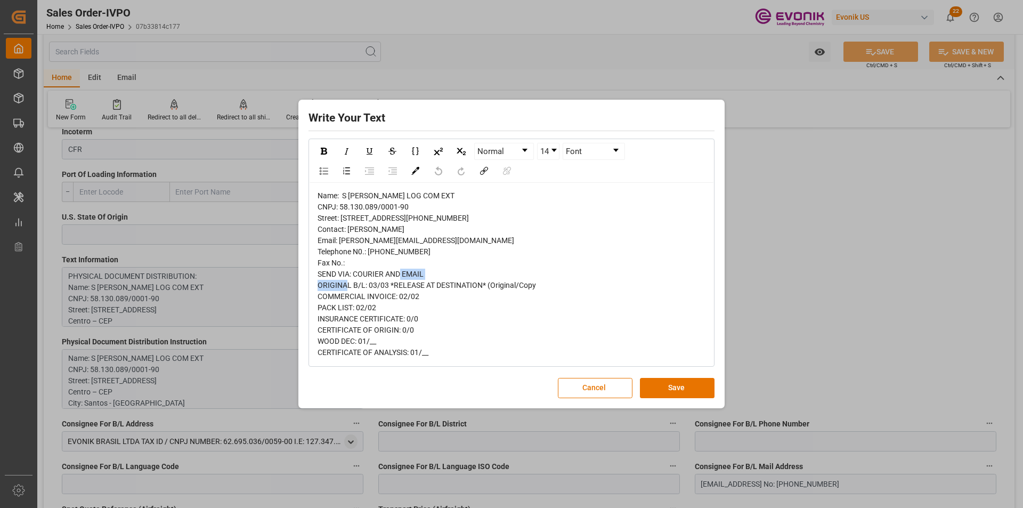
copy span "[PHONE_NUMBER]"
click at [605, 398] on button "Cancel" at bounding box center [595, 388] width 75 height 20
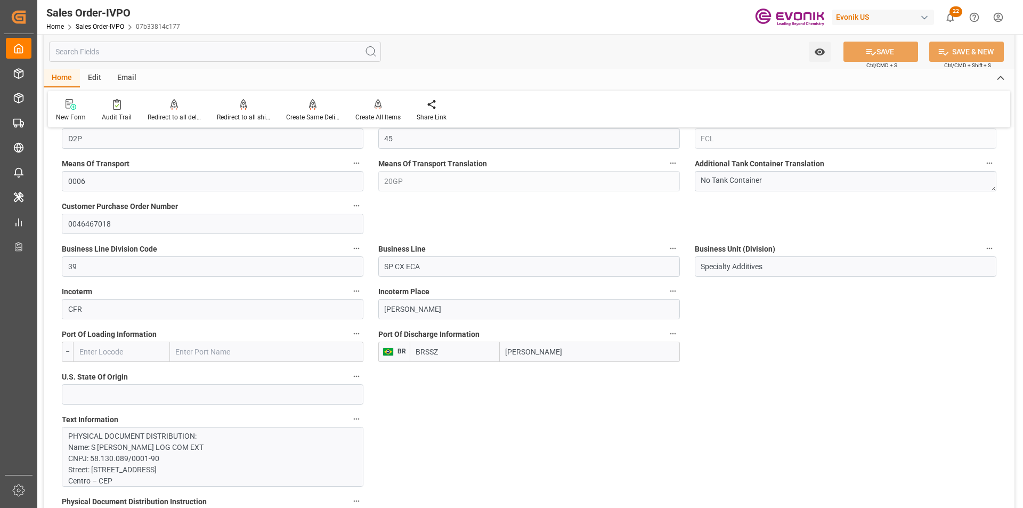
scroll to position [799, 0]
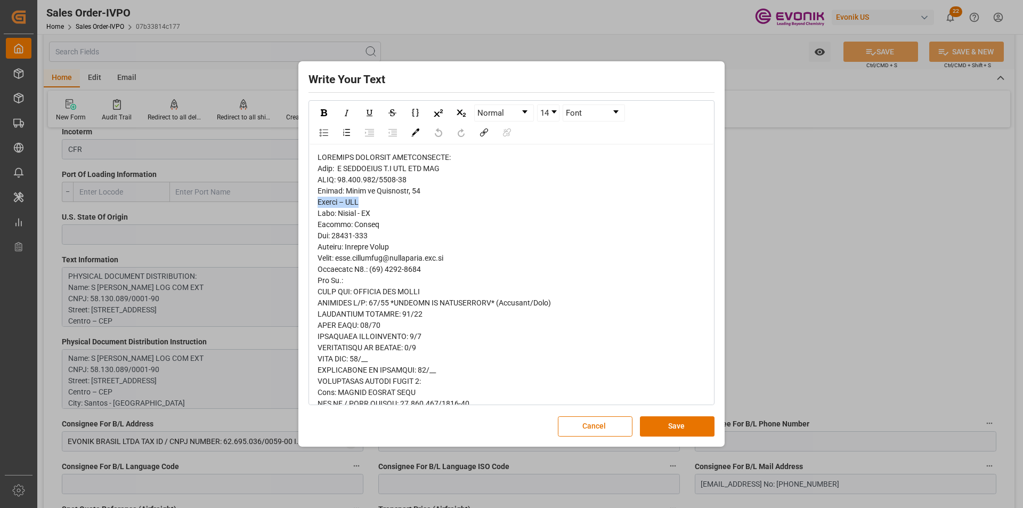
drag, startPoint x: 361, startPoint y: 202, endPoint x: 316, endPoint y: 202, distance: 44.2
copy span "Centro – CEP"
drag, startPoint x: 464, startPoint y: 260, endPoint x: 343, endPoint y: 260, distance: 120.4
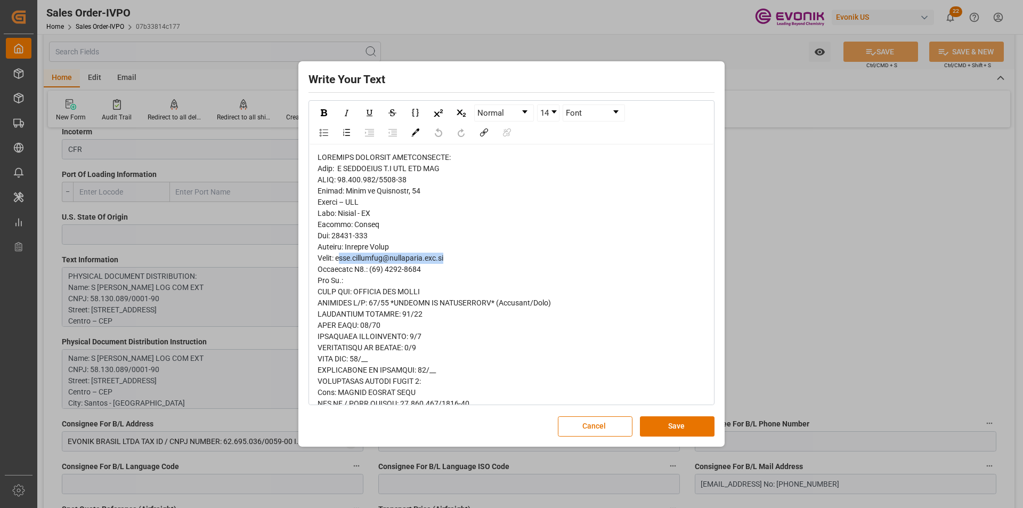
copy span "[EMAIL_ADDRESS][DOMAIN_NAME]"
click at [609, 429] on button "Cancel" at bounding box center [595, 426] width 75 height 20
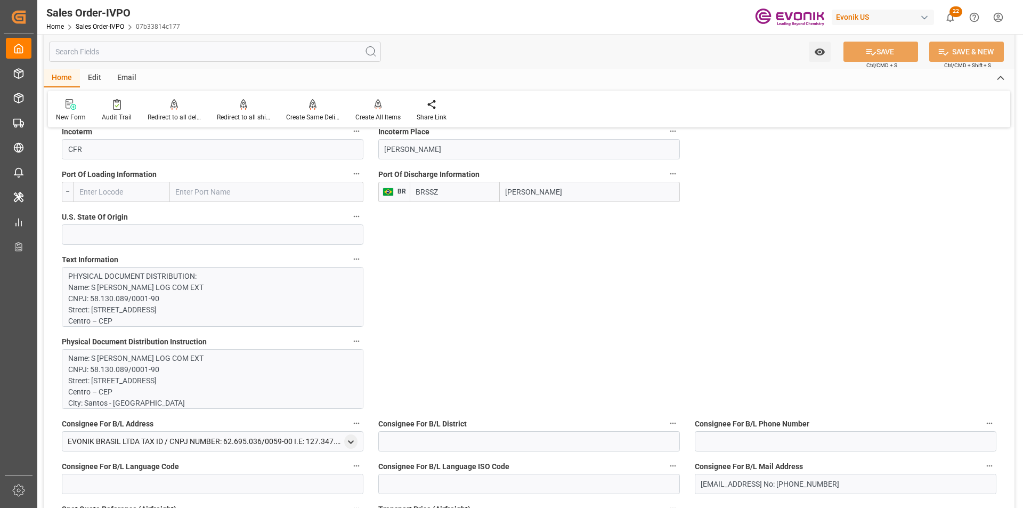
scroll to position [692, 0]
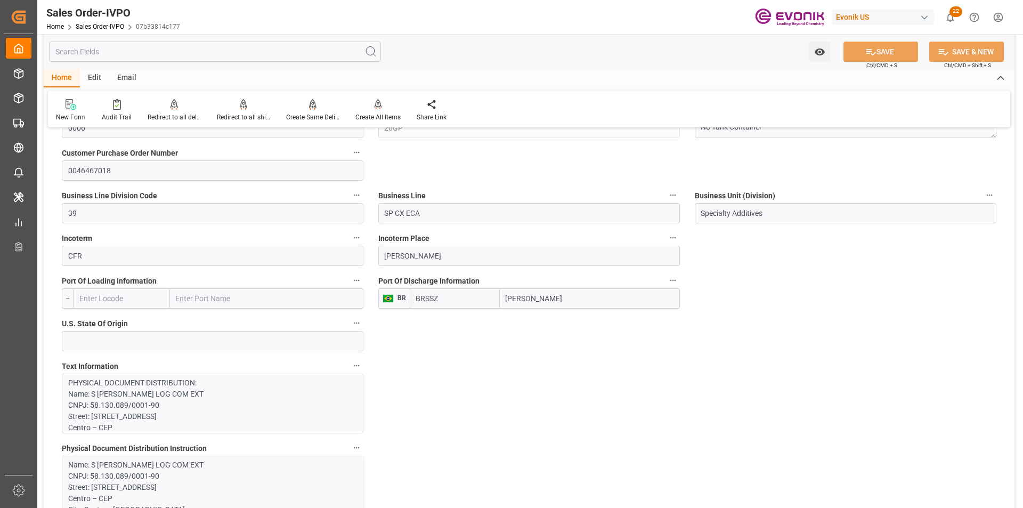
type input "[EMAIL_ADDRESS] No: [PHONE_NUMBER]"
